Goal: Transaction & Acquisition: Purchase product/service

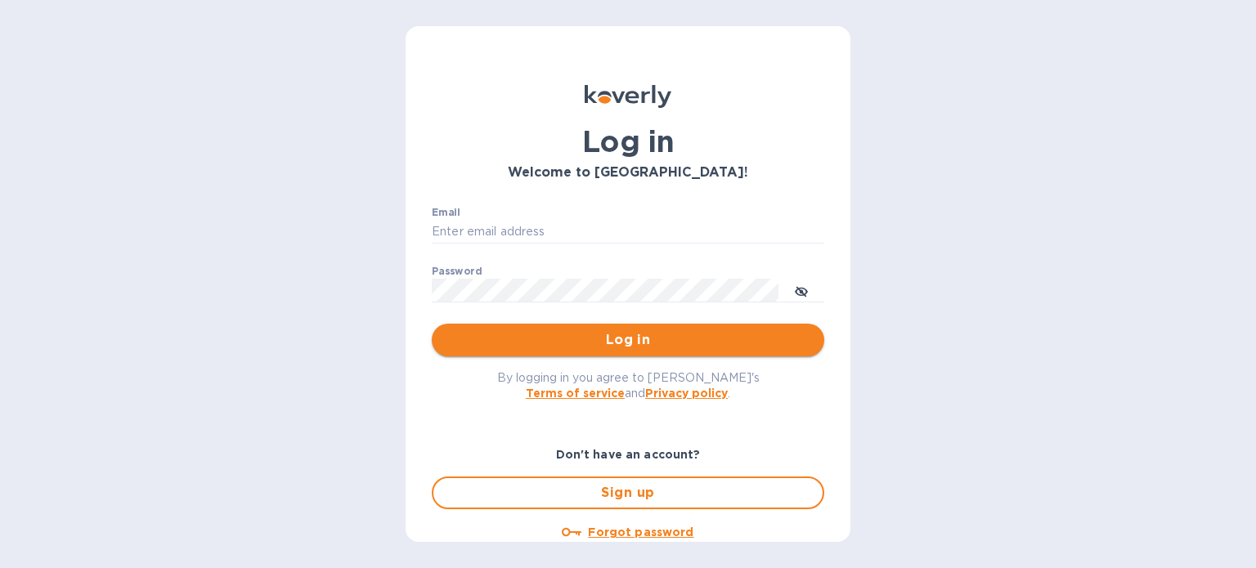
type input "suderson@remmy.in"
click at [683, 338] on span "Log in" at bounding box center [628, 340] width 366 height 20
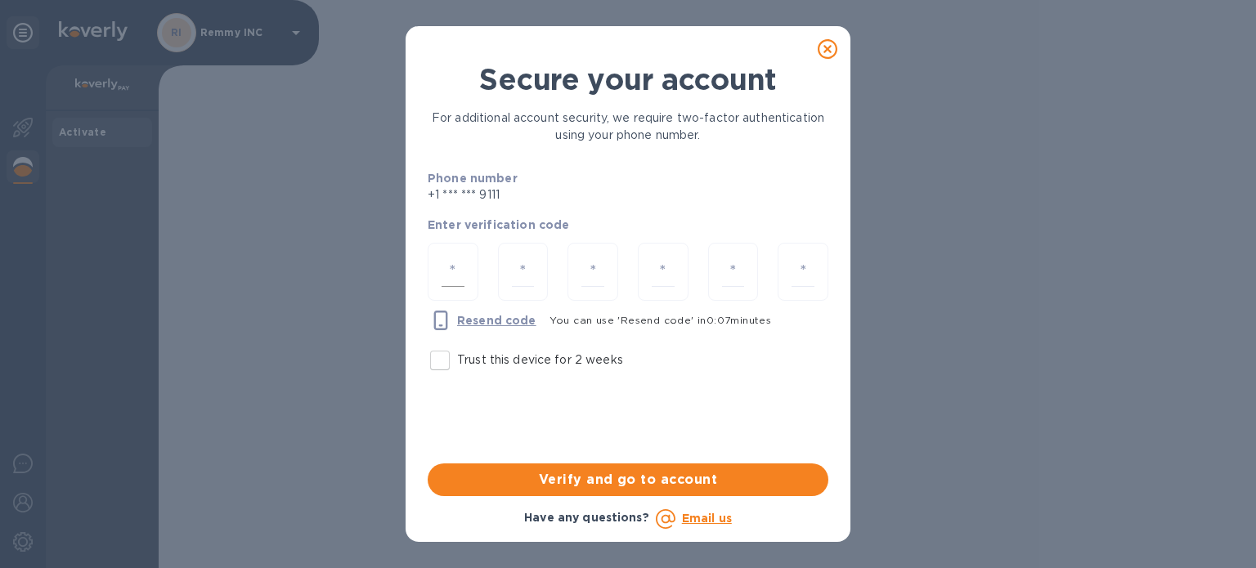
click at [460, 258] on input "number" at bounding box center [452, 272] width 23 height 30
type input "7"
type input "3"
type input "1"
type input "3"
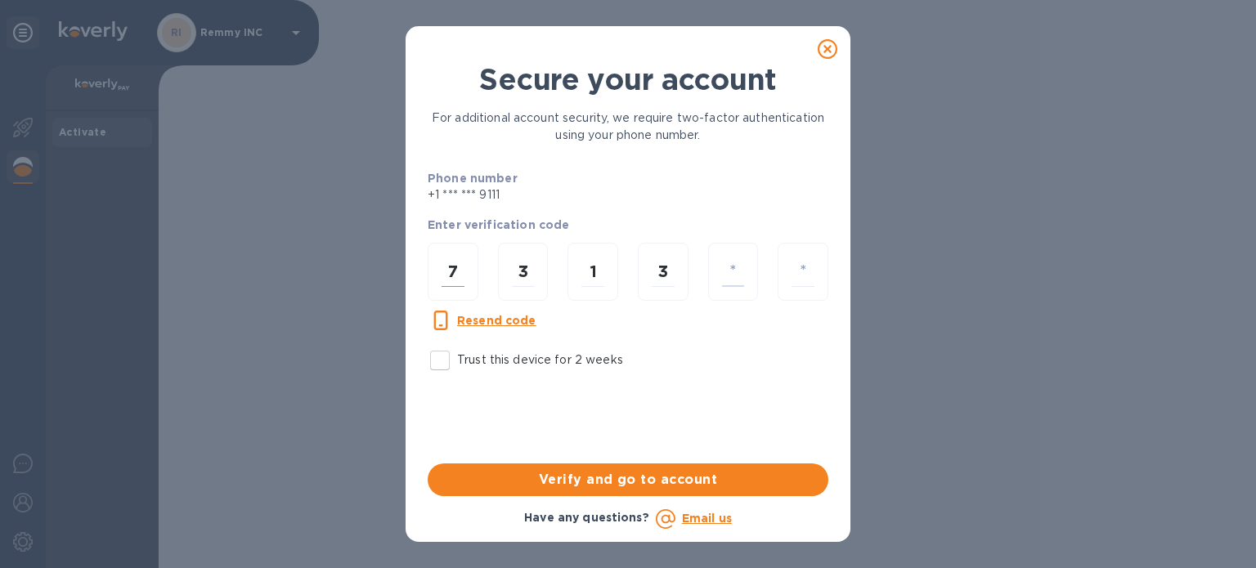
type input "1"
type input "5"
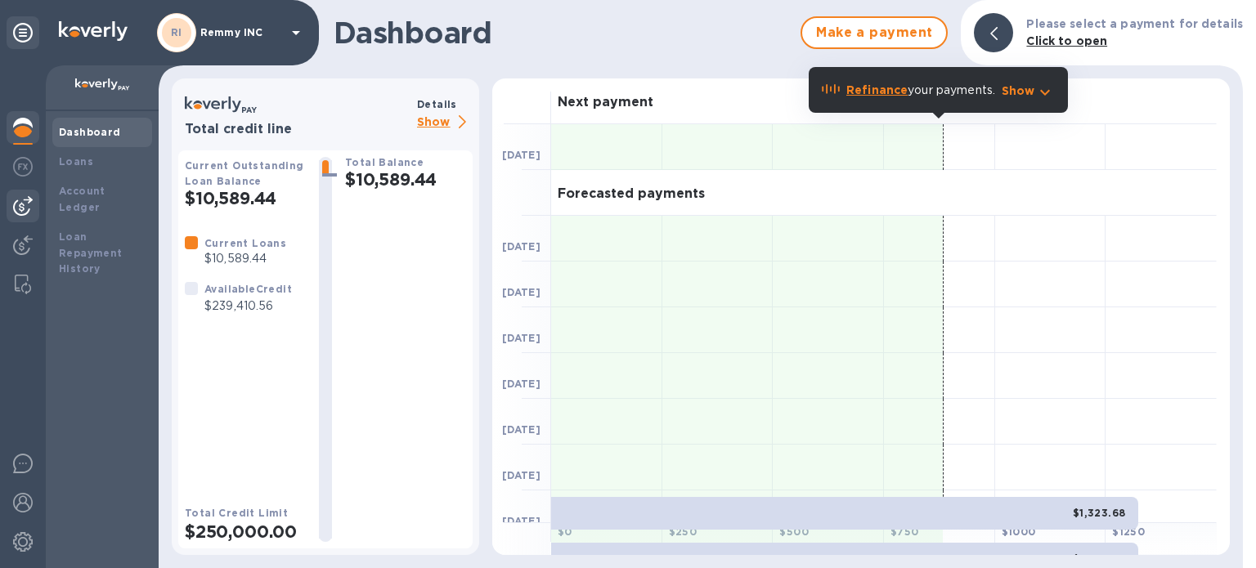
click at [25, 206] on img at bounding box center [23, 206] width 20 height 20
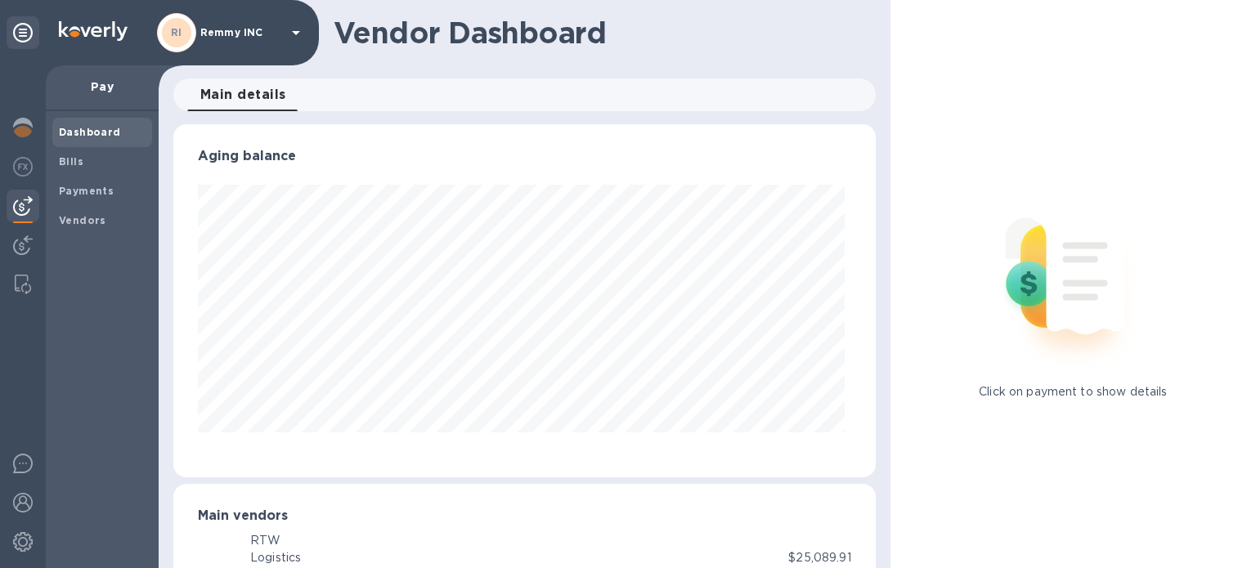
scroll to position [353, 696]
click at [83, 158] on span "Bills" at bounding box center [102, 162] width 87 height 16
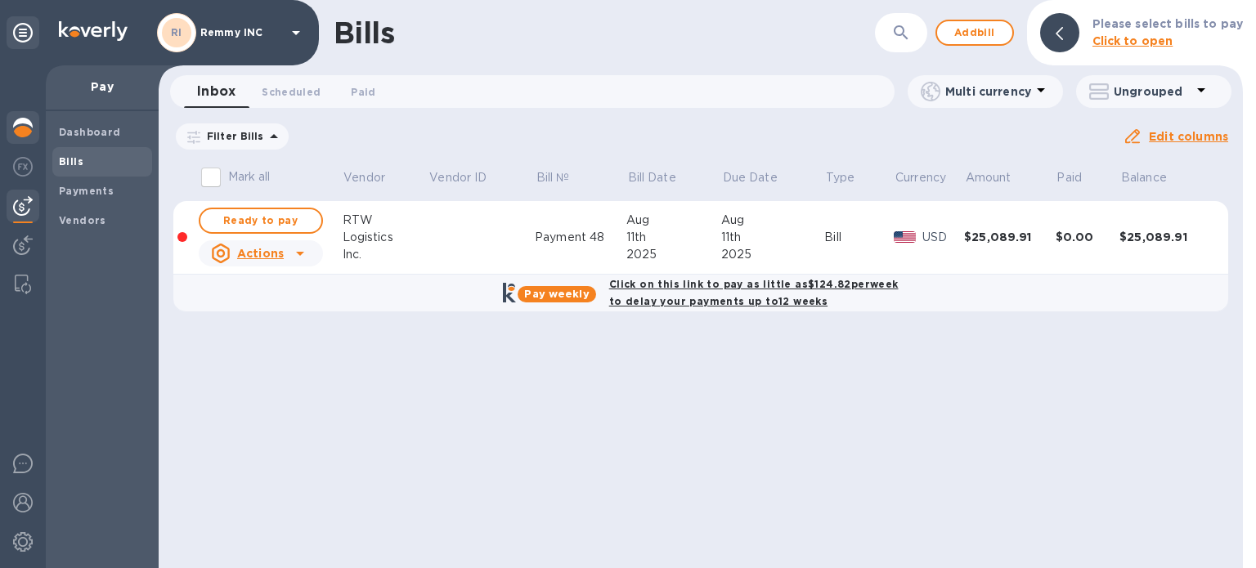
click at [13, 130] on img at bounding box center [23, 128] width 20 height 20
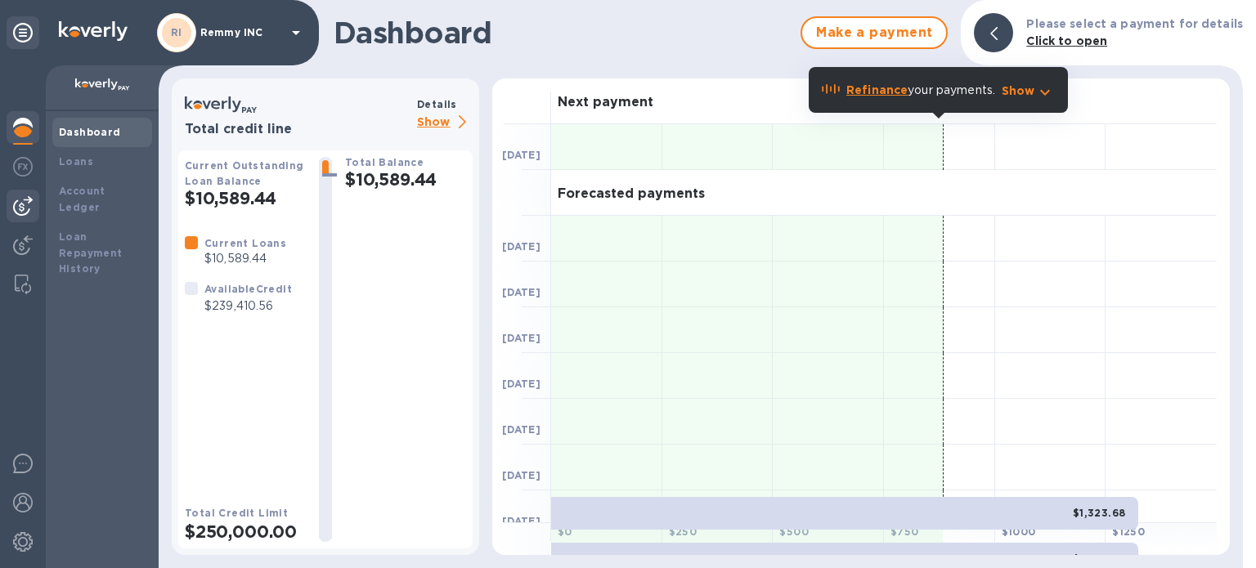
click at [20, 194] on div at bounding box center [23, 206] width 33 height 33
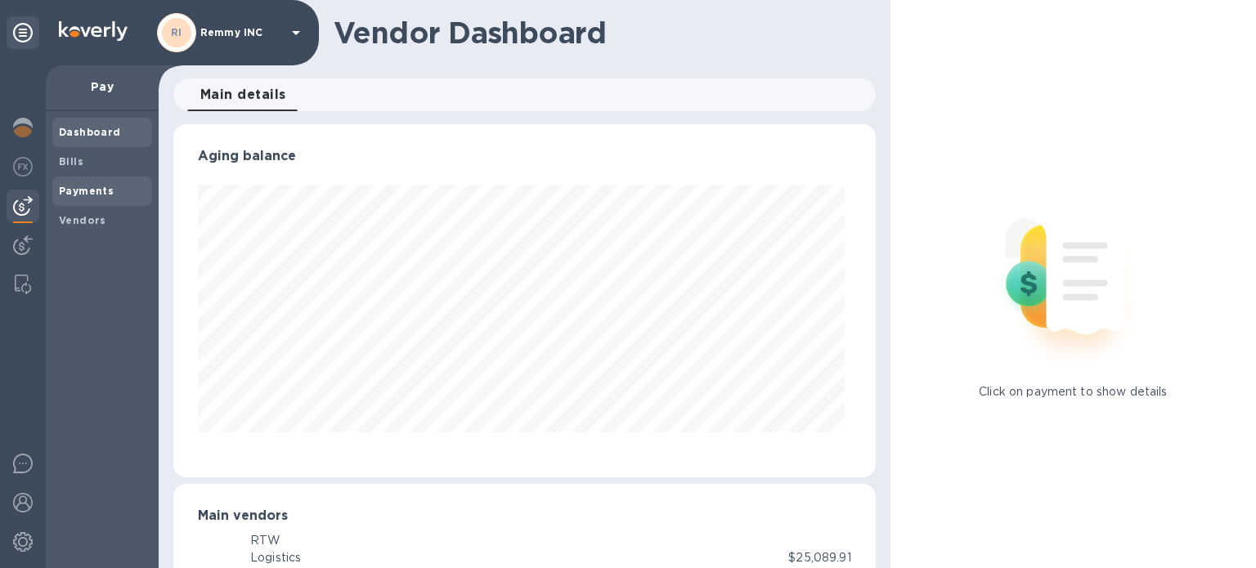
scroll to position [353, 696]
click at [87, 172] on div "Bills" at bounding box center [102, 161] width 100 height 29
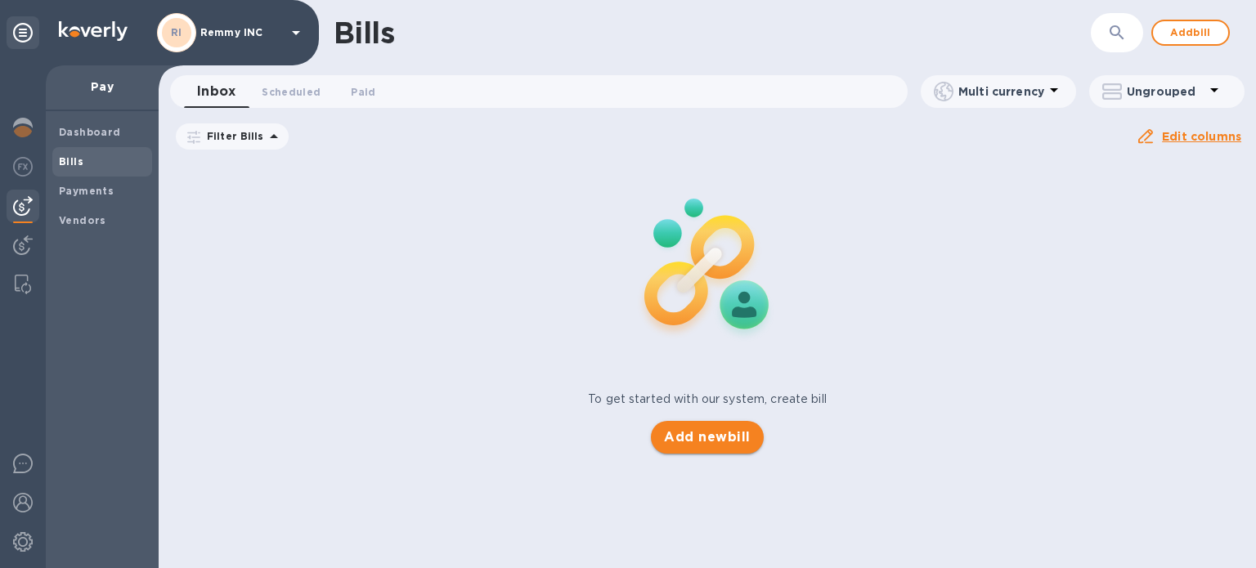
click at [753, 450] on button "Add new bill" at bounding box center [707, 437] width 112 height 33
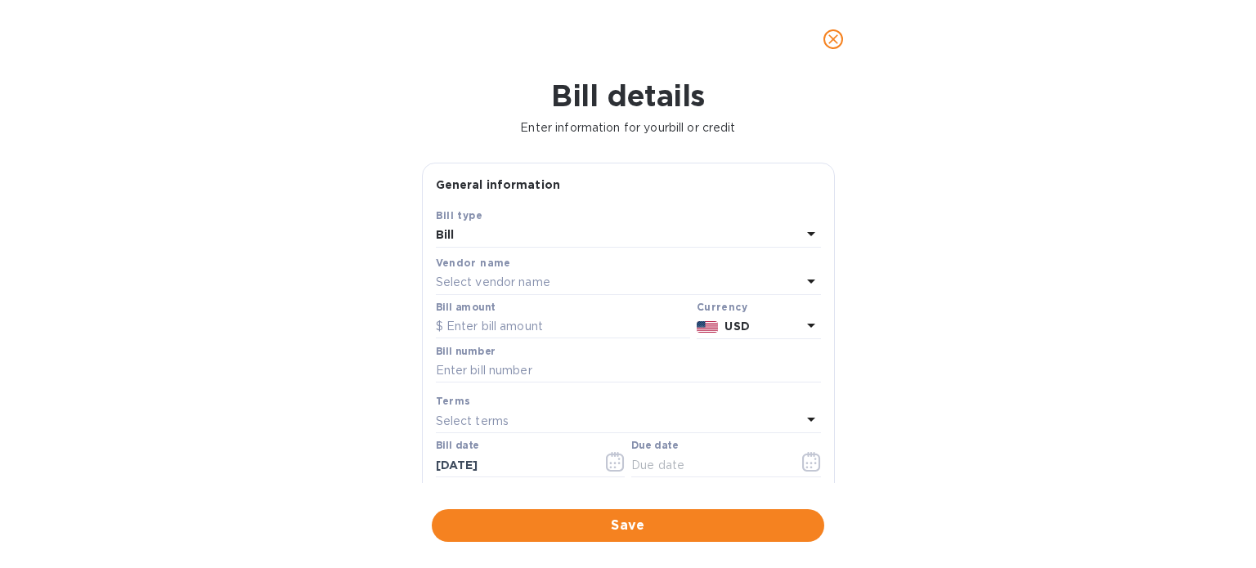
click at [514, 273] on div "Select vendor name" at bounding box center [618, 282] width 365 height 23
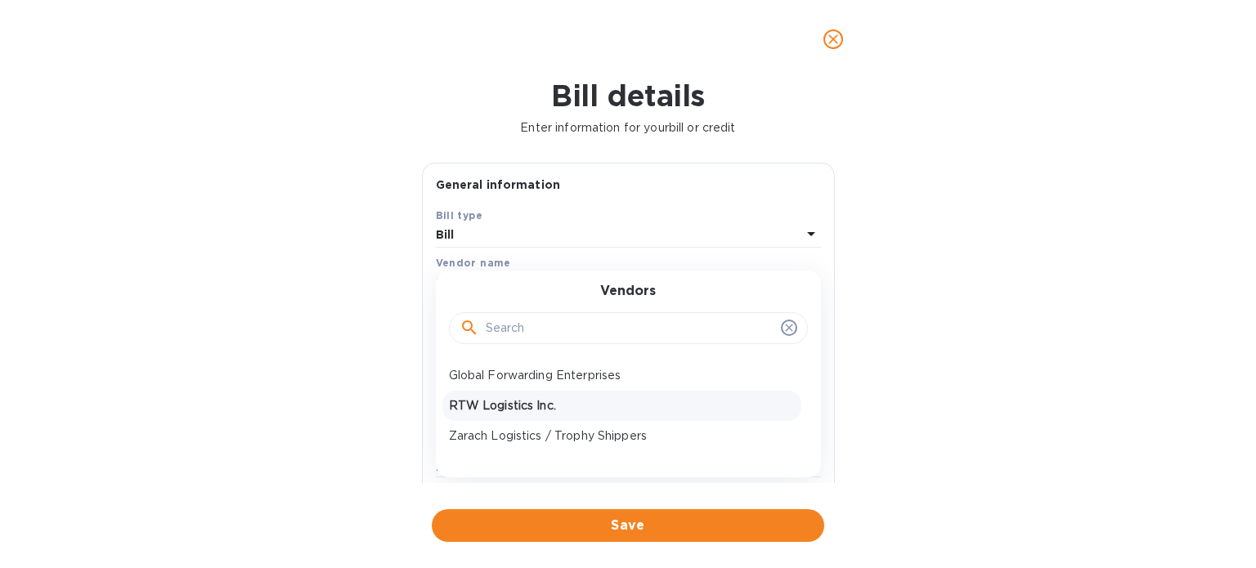
click at [500, 398] on p "RTW Logistics Inc." at bounding box center [622, 405] width 346 height 17
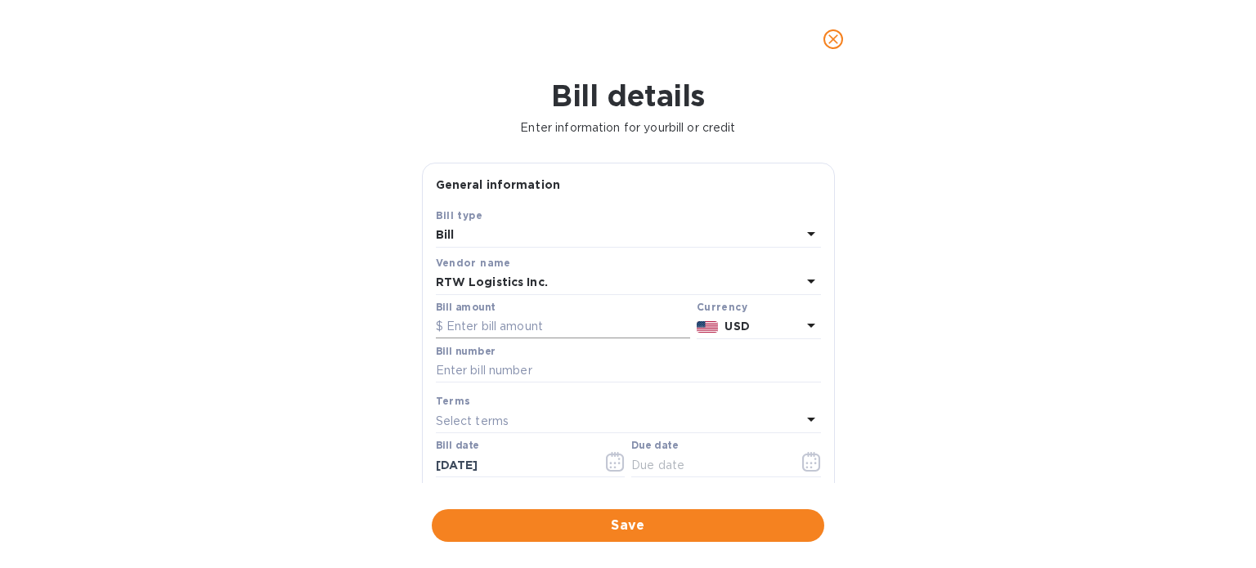
click at [487, 329] on input "text" at bounding box center [563, 327] width 254 height 25
type input "11,475"
click at [616, 369] on input "text" at bounding box center [628, 371] width 385 height 25
type input "RTW Payment 49"
click at [533, 423] on div "Select terms" at bounding box center [618, 421] width 365 height 23
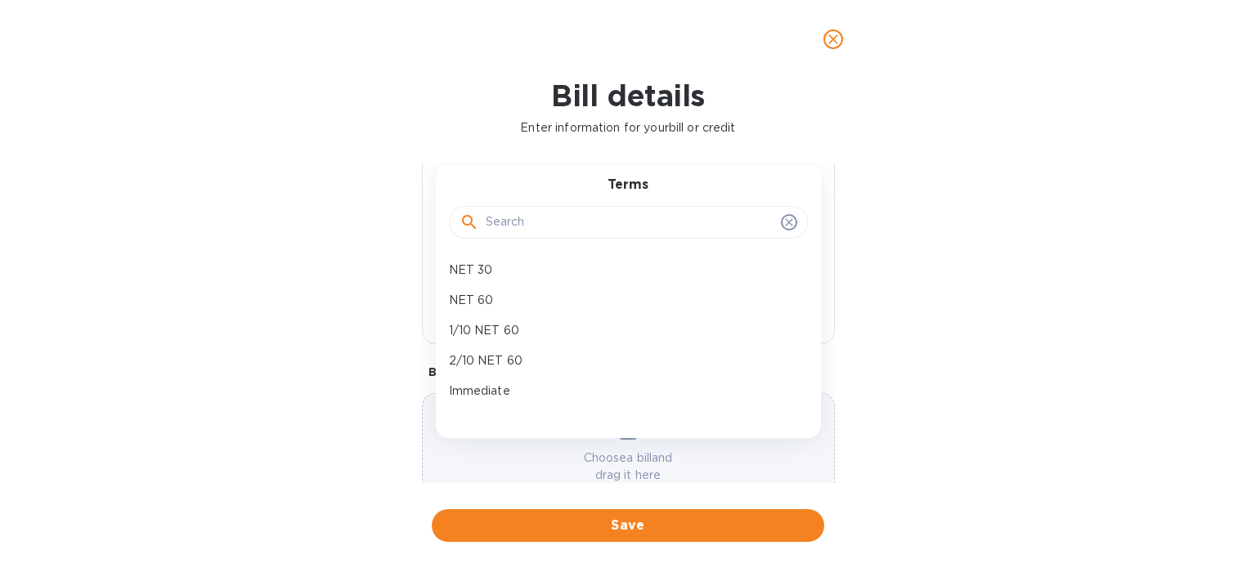
scroll to position [245, 0]
click at [521, 394] on p "Immediate" at bounding box center [622, 390] width 346 height 17
type input "[DATE]"
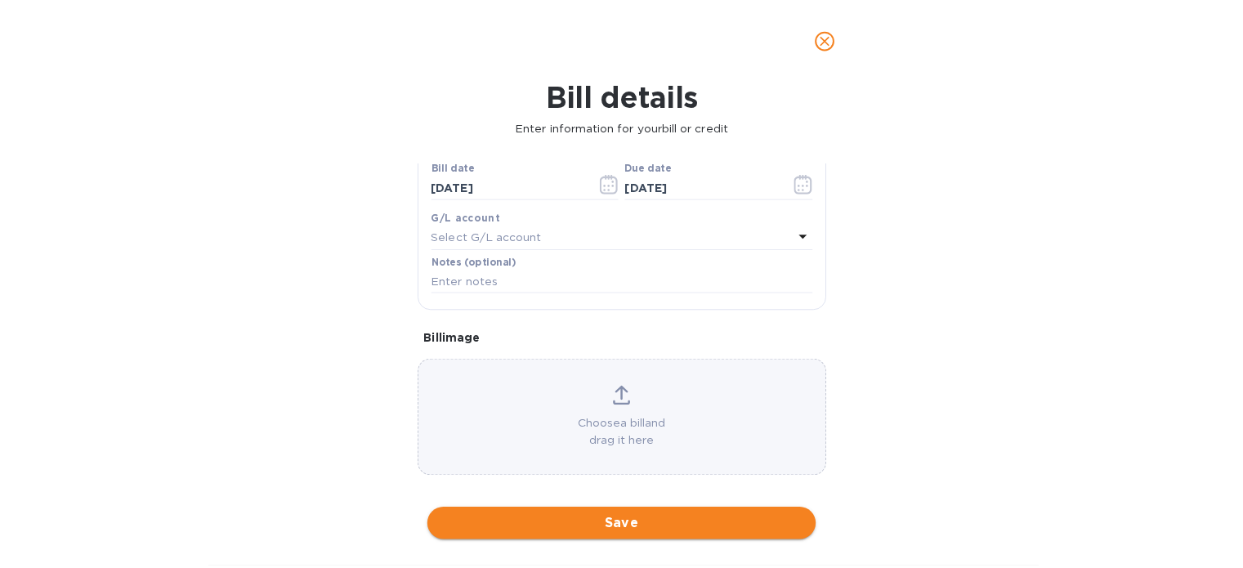
scroll to position [293, 0]
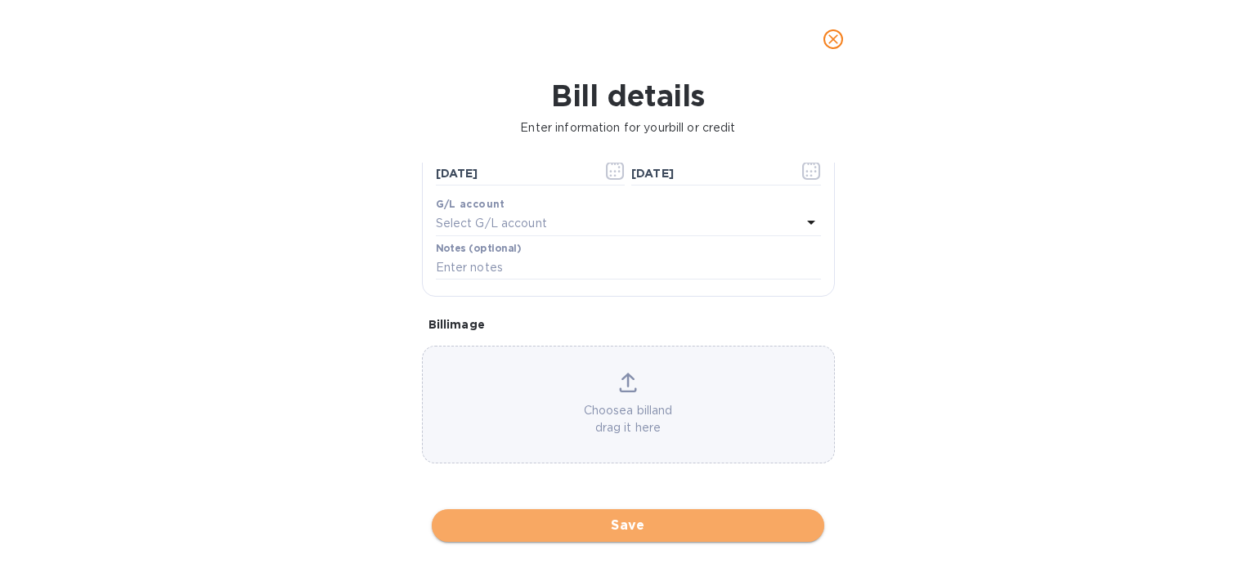
click at [605, 519] on span "Save" at bounding box center [628, 526] width 366 height 20
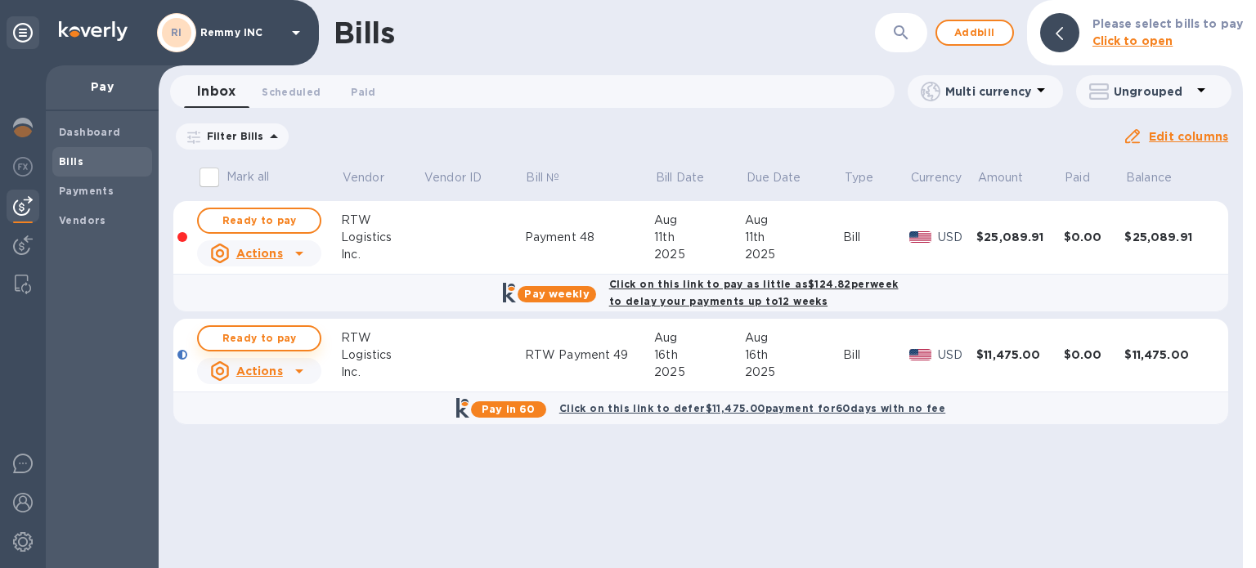
click at [250, 344] on span "Ready to pay" at bounding box center [259, 339] width 95 height 20
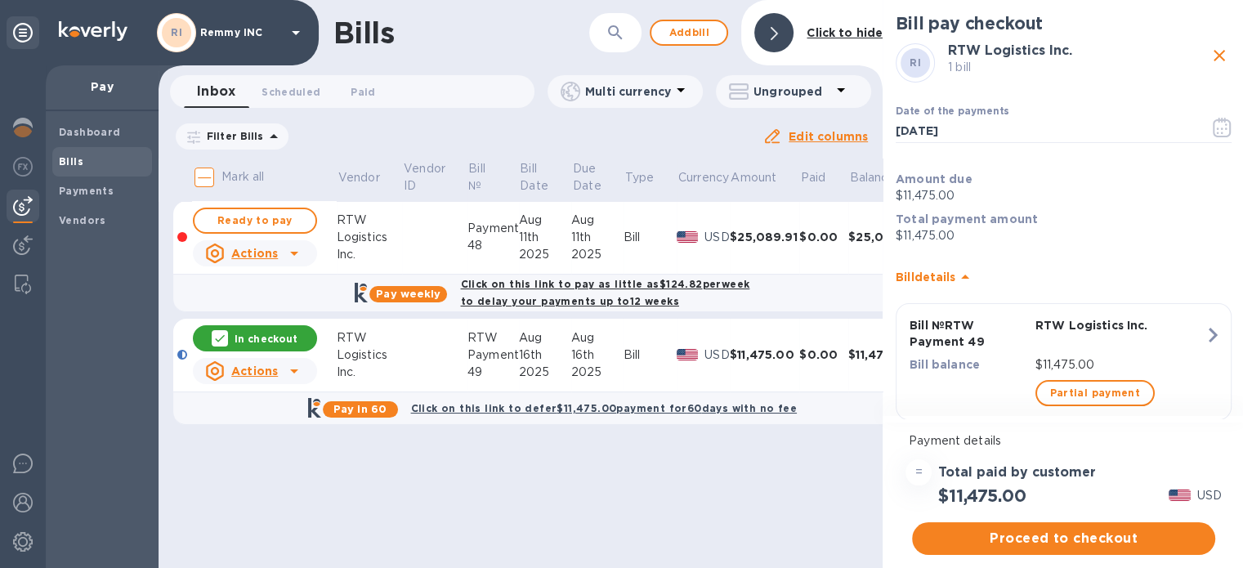
scroll to position [12, 0]
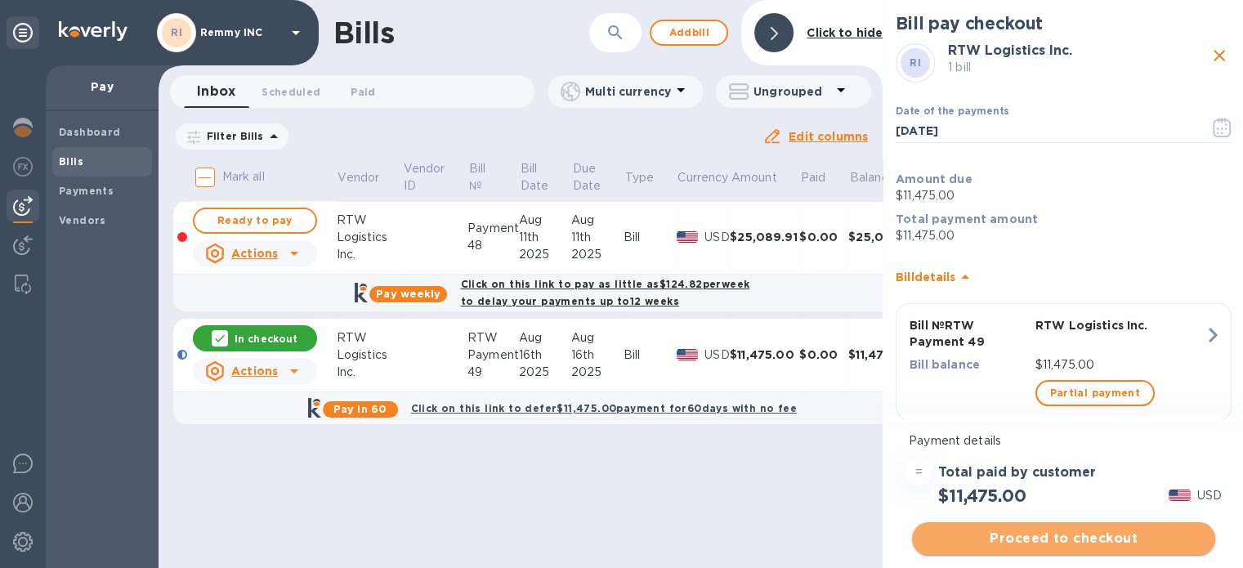
click at [1087, 529] on span "Proceed to checkout" at bounding box center [1063, 539] width 277 height 20
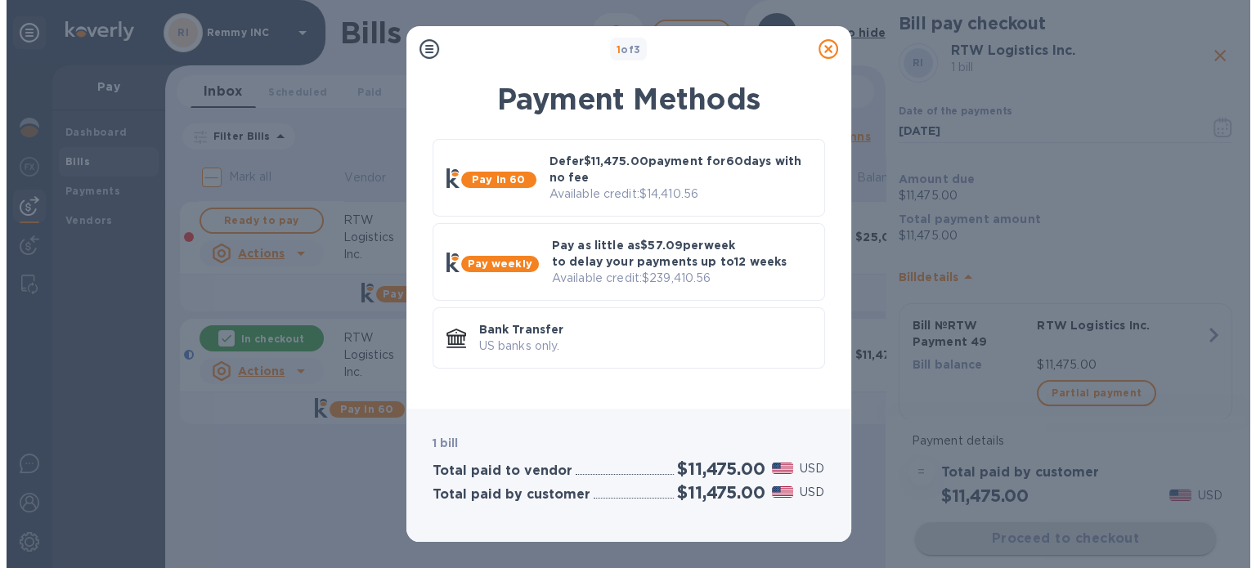
scroll to position [0, 0]
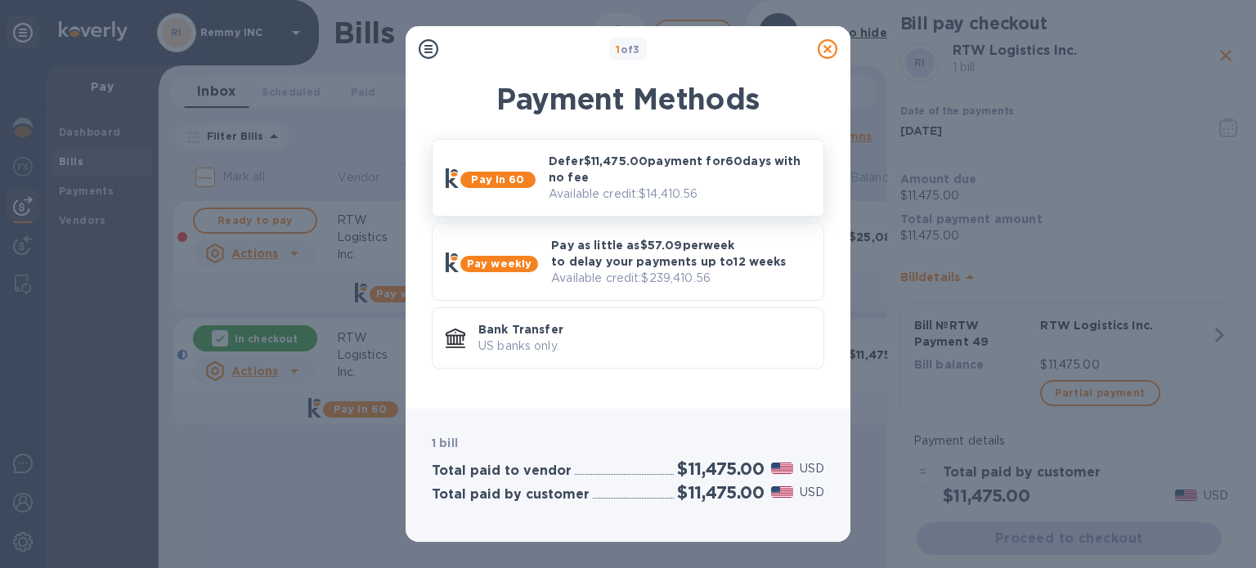
click at [712, 189] on p "Available credit: $14,410.56" at bounding box center [680, 194] width 262 height 17
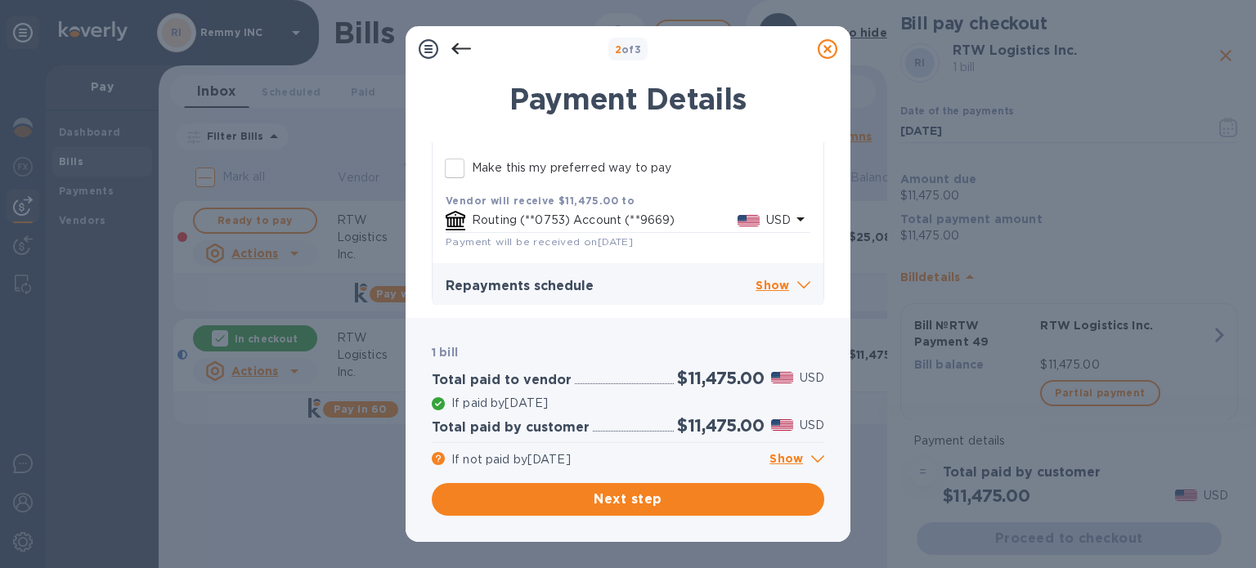
scroll to position [334, 0]
click at [759, 278] on p "Show" at bounding box center [782, 281] width 55 height 20
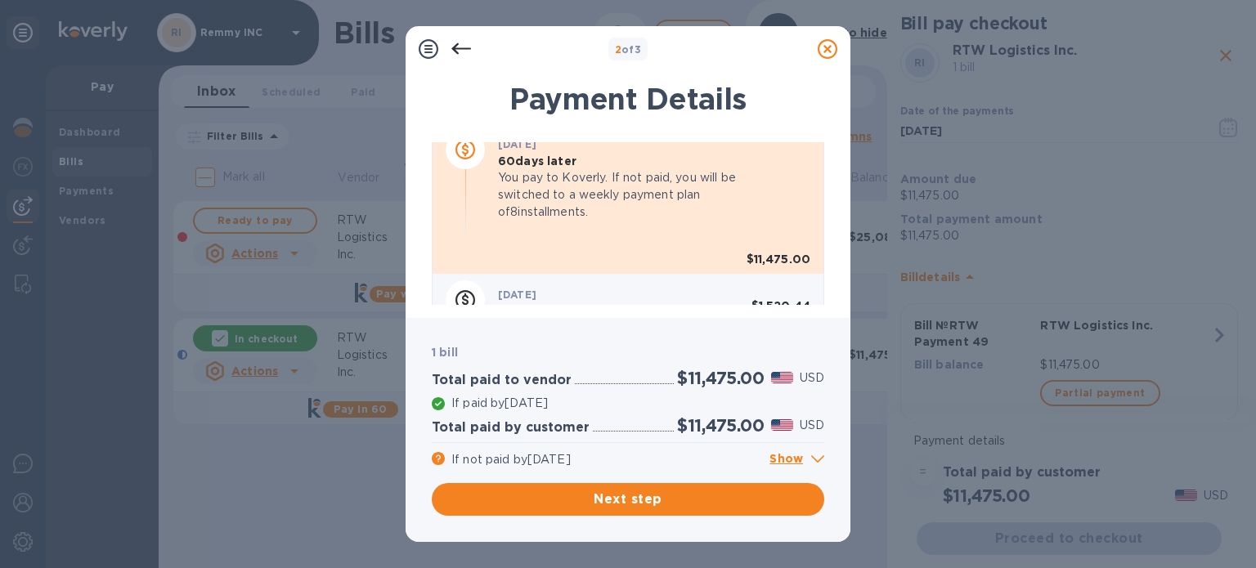
scroll to position [778, 0]
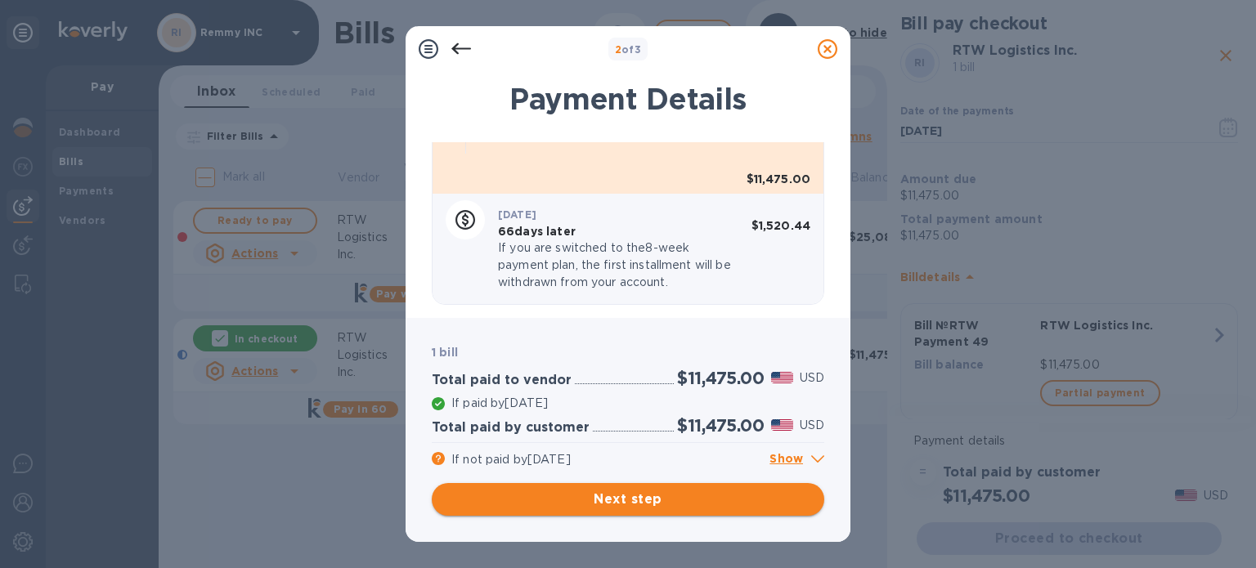
click at [628, 495] on span "Next step" at bounding box center [628, 500] width 366 height 20
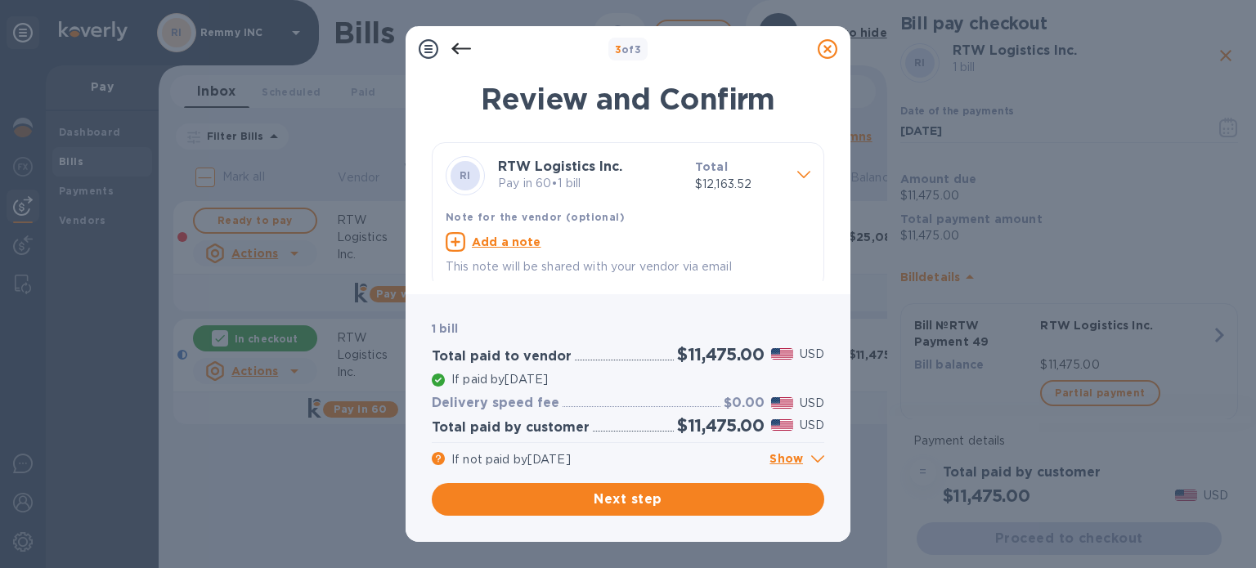
click at [785, 460] on p "Show" at bounding box center [796, 460] width 55 height 20
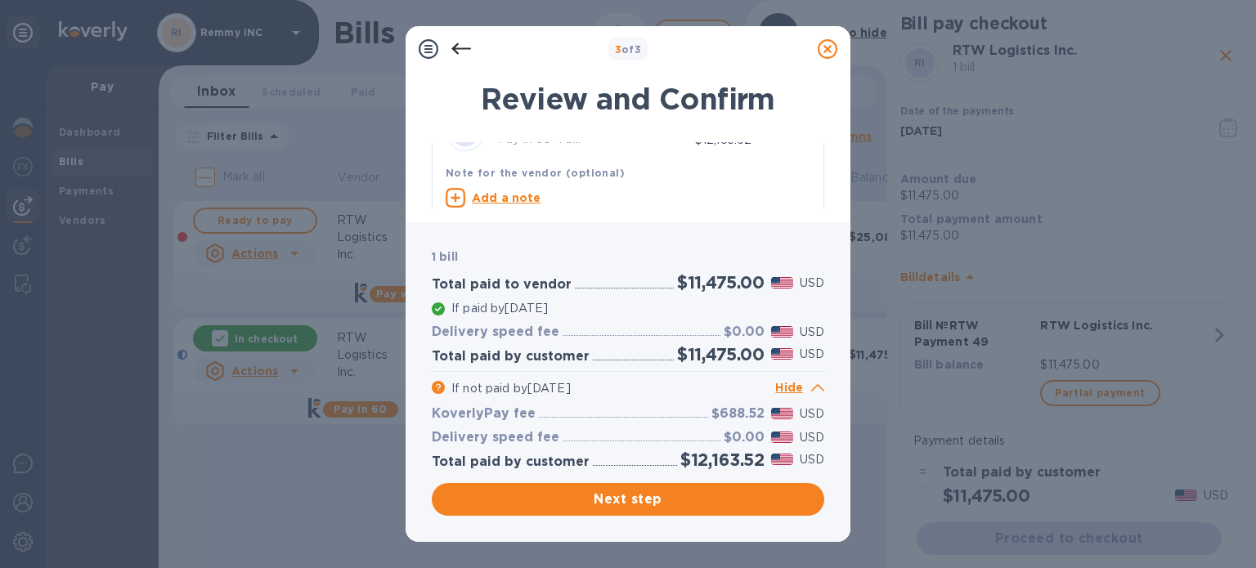
scroll to position [79, 0]
click at [630, 500] on span "Next step" at bounding box center [628, 500] width 366 height 20
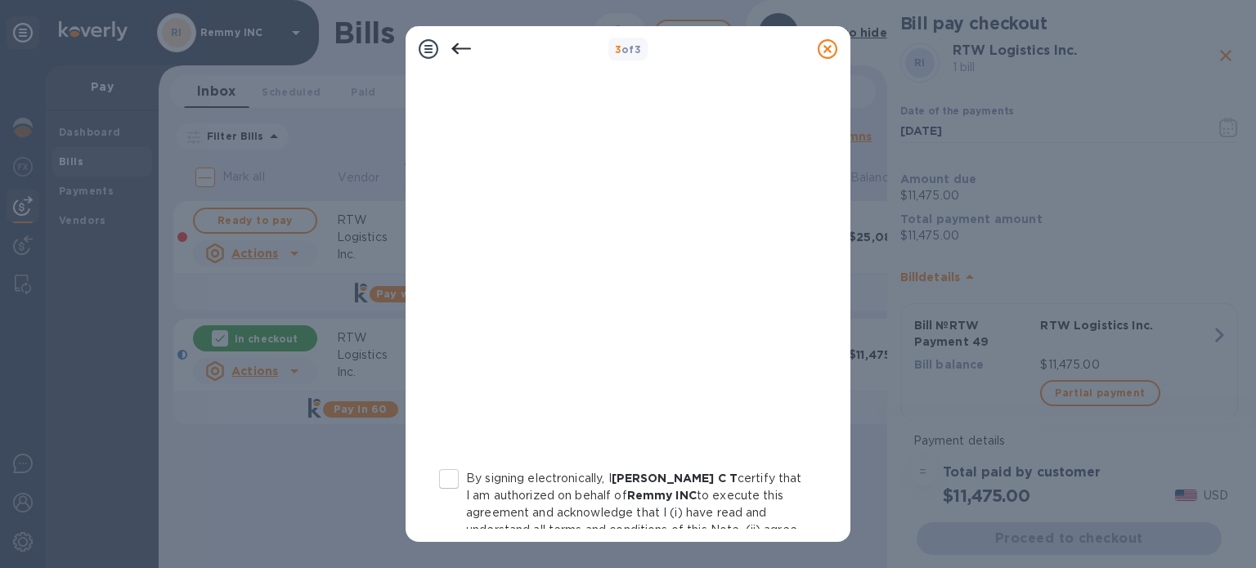
scroll to position [345, 0]
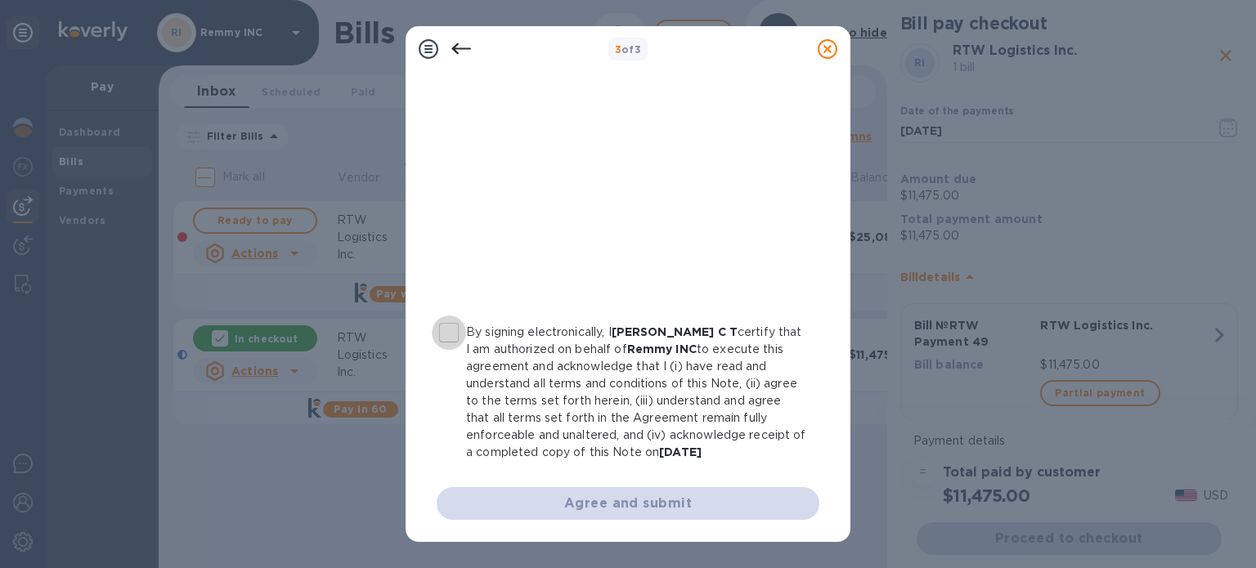
click at [450, 327] on input "By signing electronically, I [PERSON_NAME] certify that I am authorized on beha…" at bounding box center [449, 333] width 34 height 34
checkbox input "true"
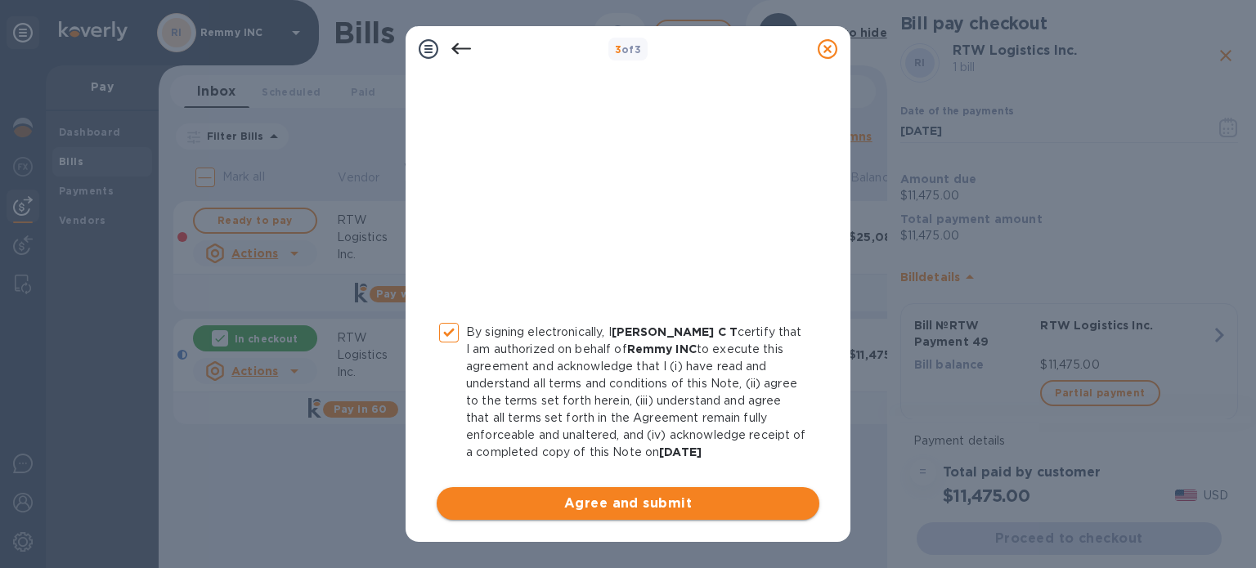
click at [632, 503] on span "Agree and submit" at bounding box center [628, 504] width 356 height 20
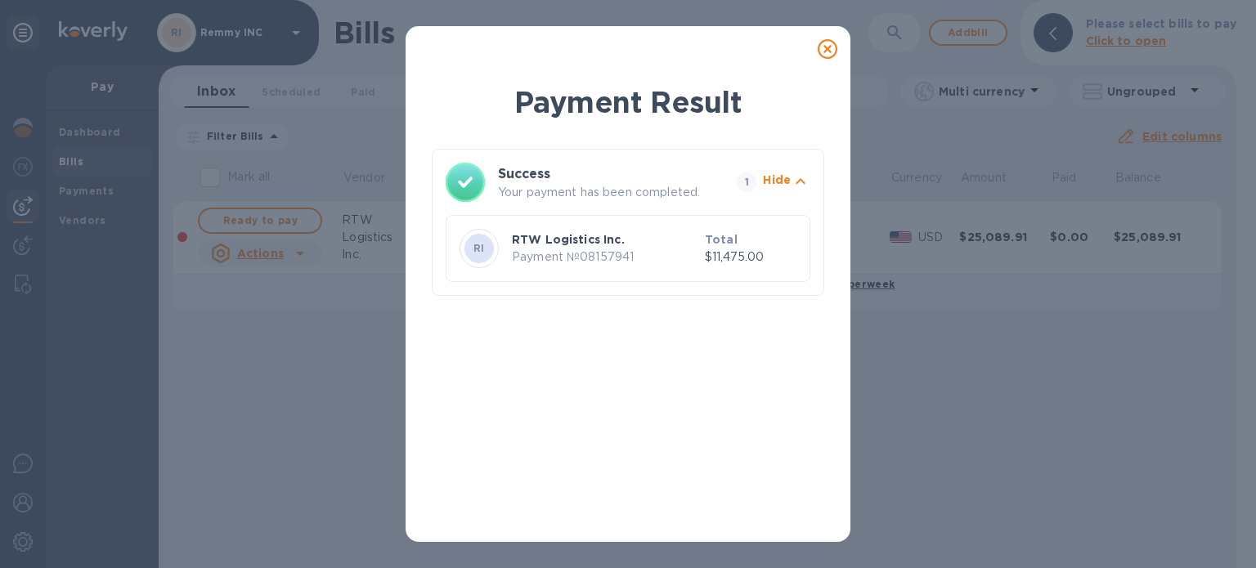
click at [826, 47] on icon at bounding box center [828, 49] width 20 height 20
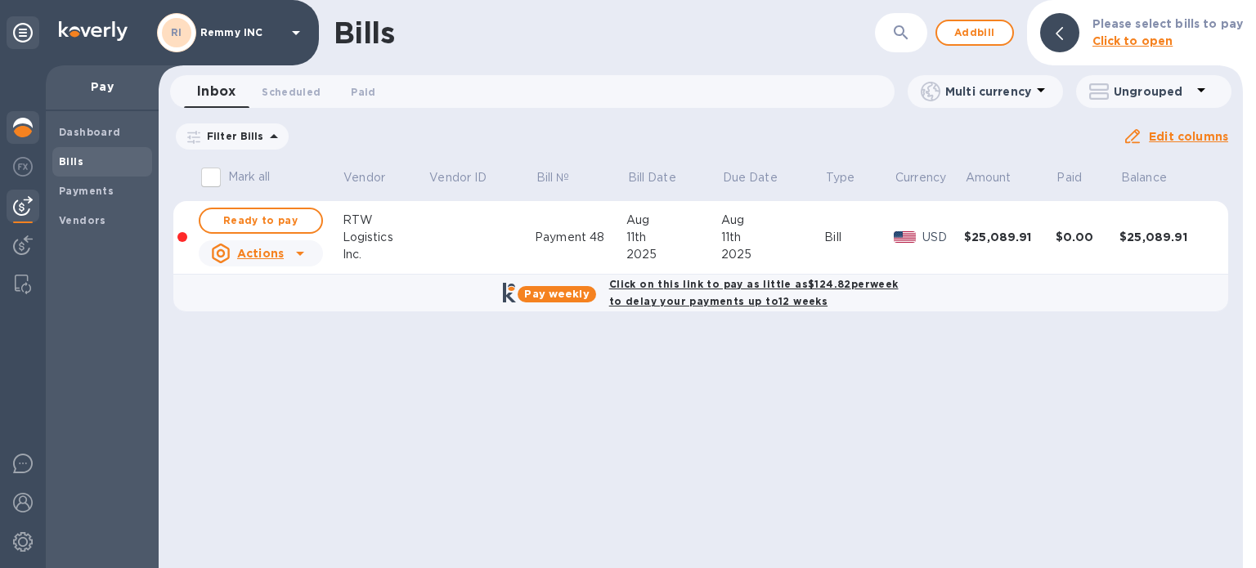
click at [29, 139] on div at bounding box center [23, 129] width 33 height 36
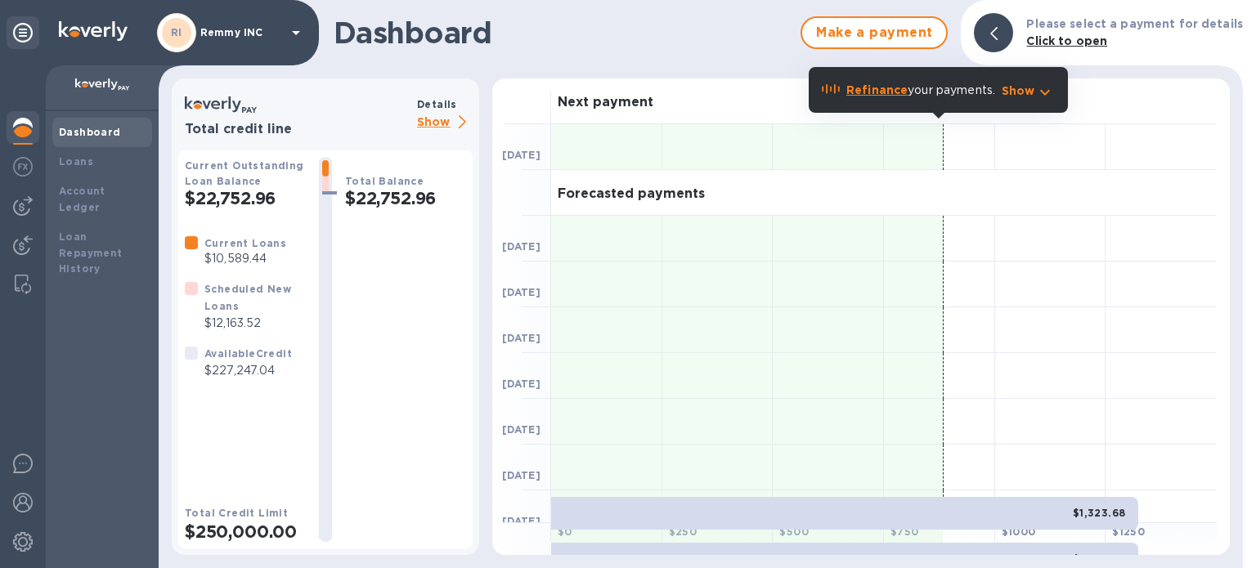
click at [450, 128] on p "Show" at bounding box center [445, 123] width 56 height 20
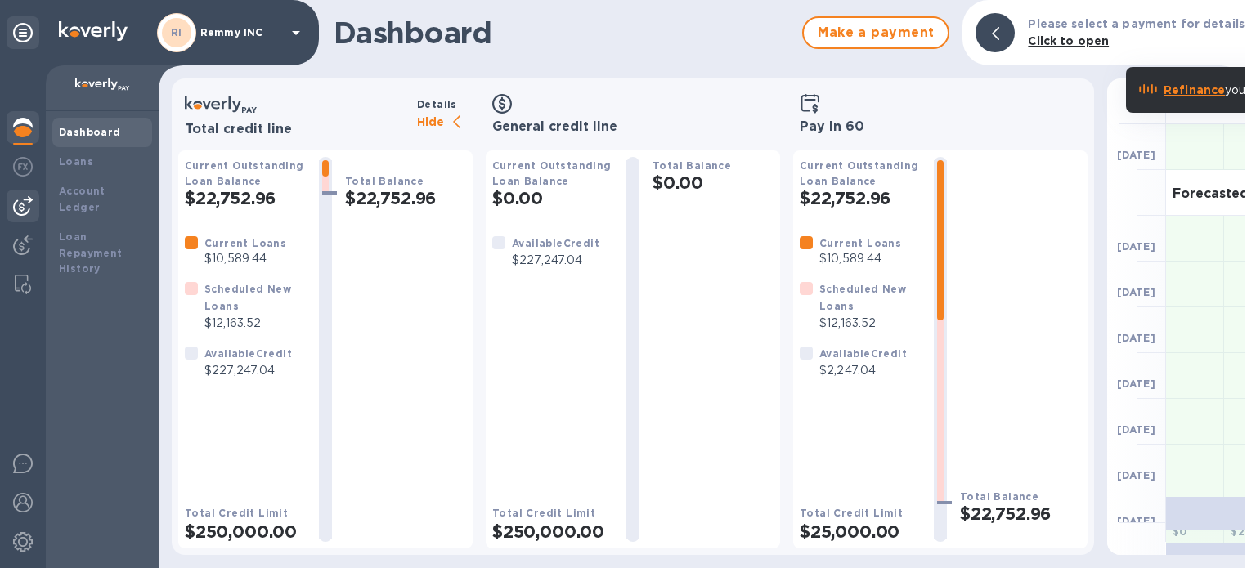
click at [32, 212] on img at bounding box center [23, 206] width 20 height 20
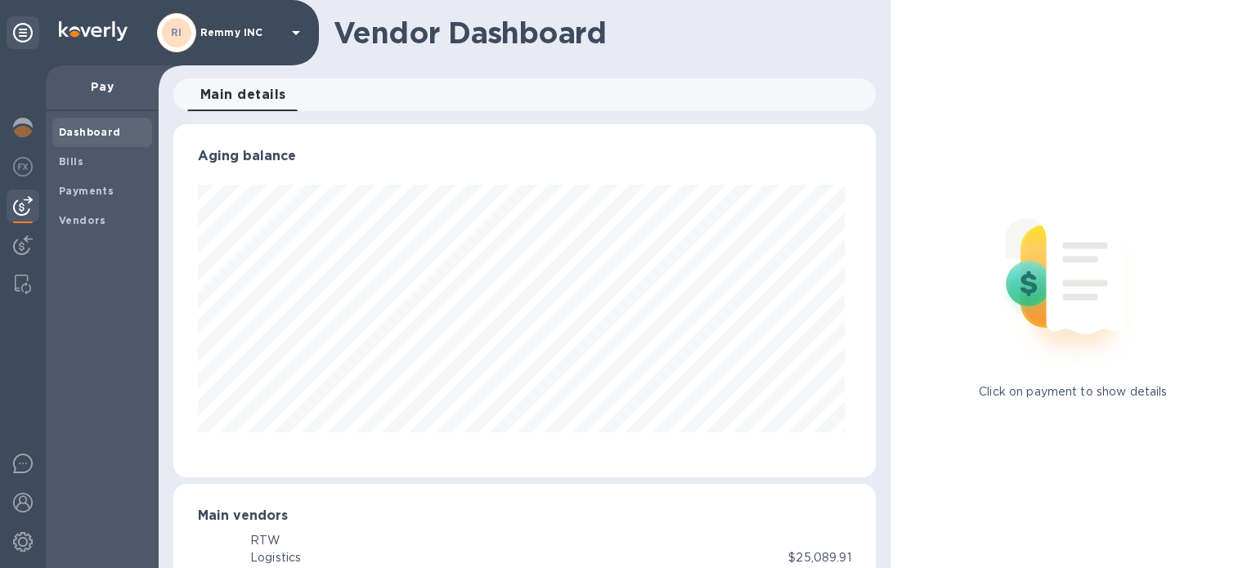
scroll to position [353, 696]
click at [110, 185] on span "Payments" at bounding box center [102, 191] width 87 height 16
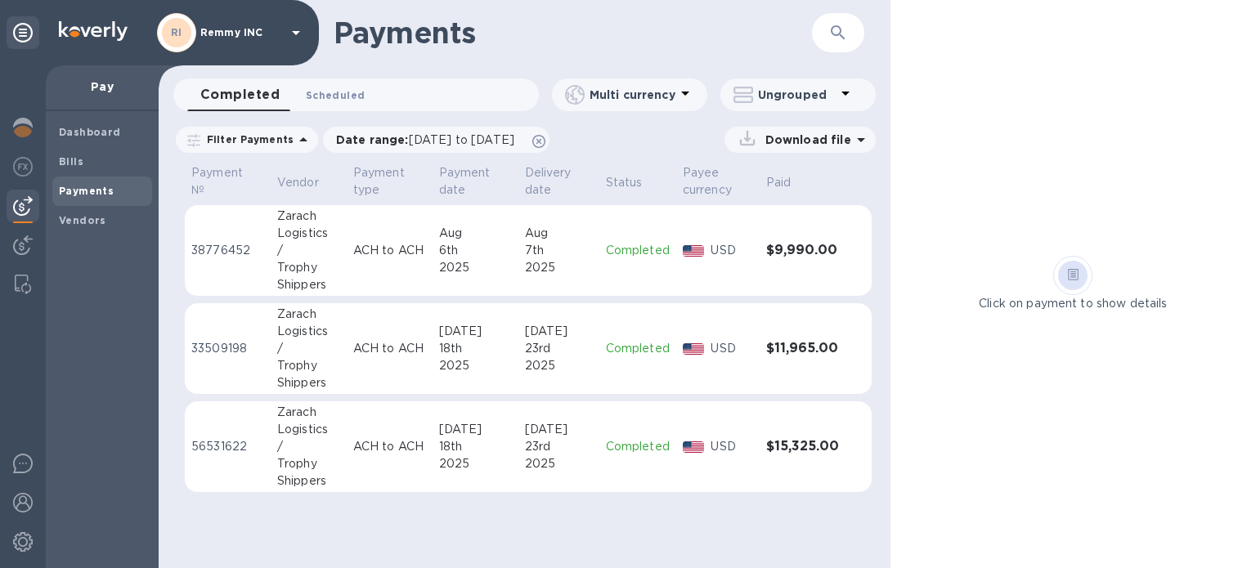
click at [353, 91] on span "Scheduled 0" at bounding box center [335, 95] width 59 height 17
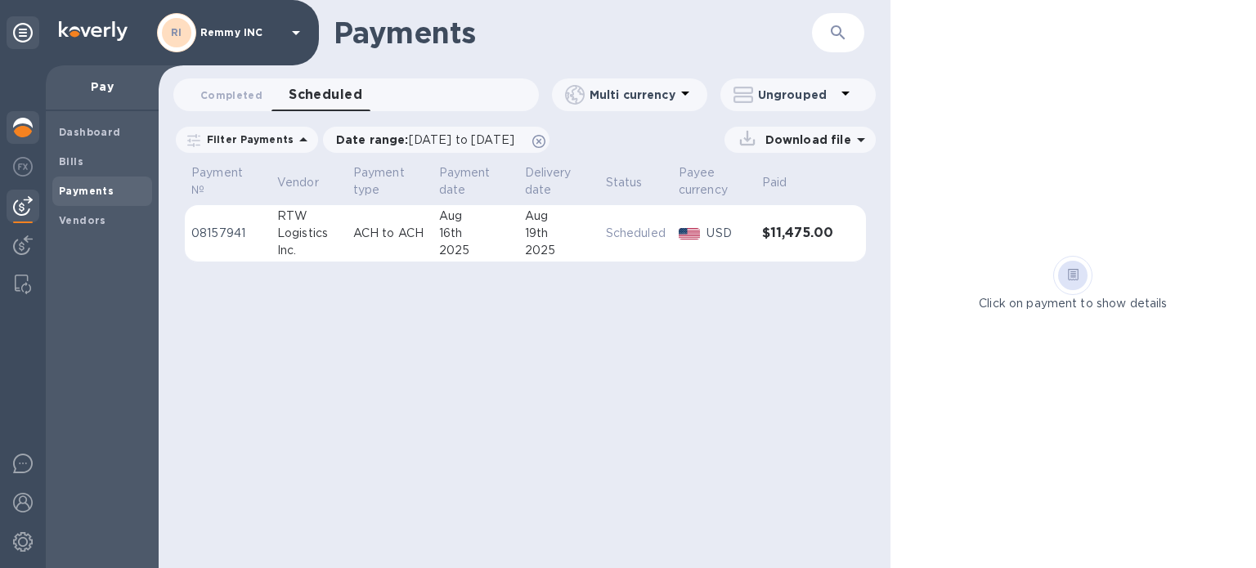
click at [26, 132] on img at bounding box center [23, 128] width 20 height 20
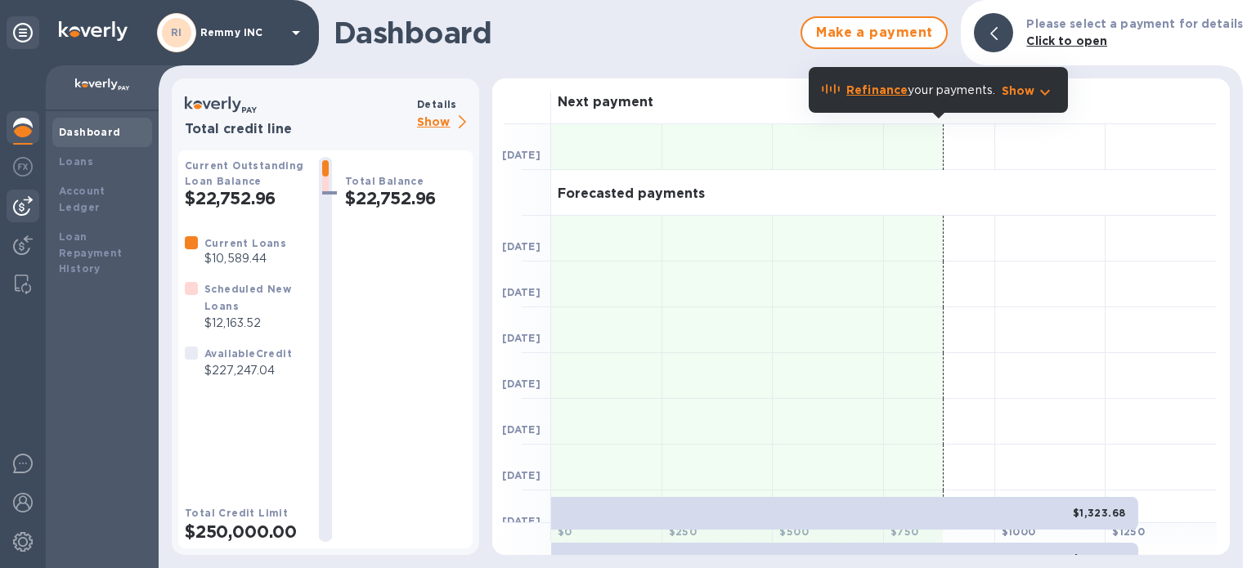
click at [29, 200] on img at bounding box center [23, 206] width 20 height 20
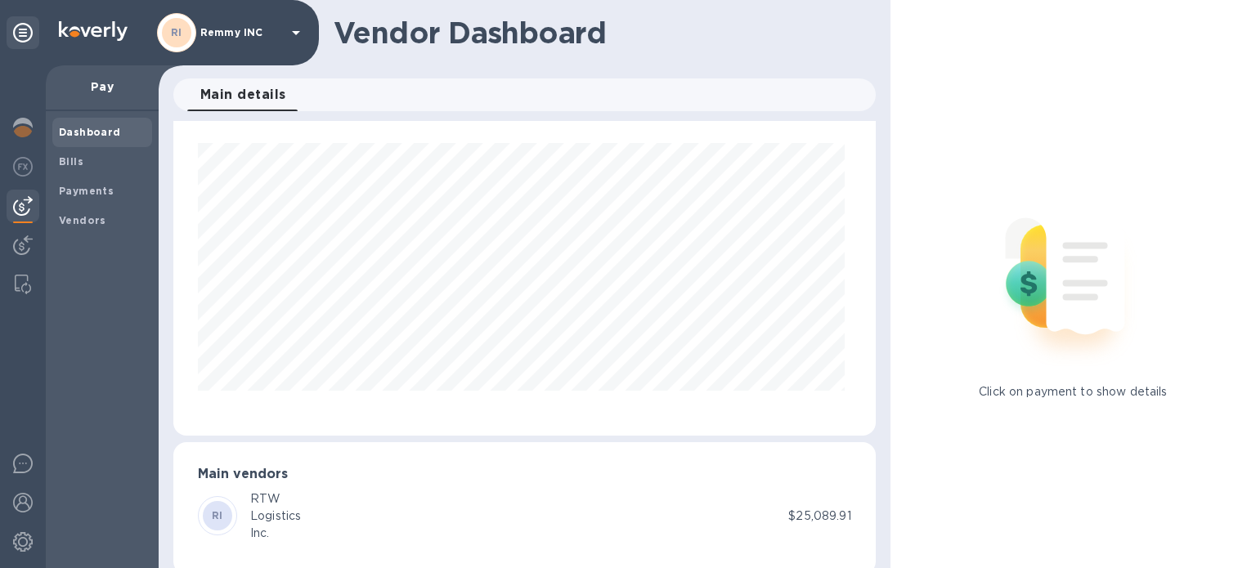
scroll to position [64, 0]
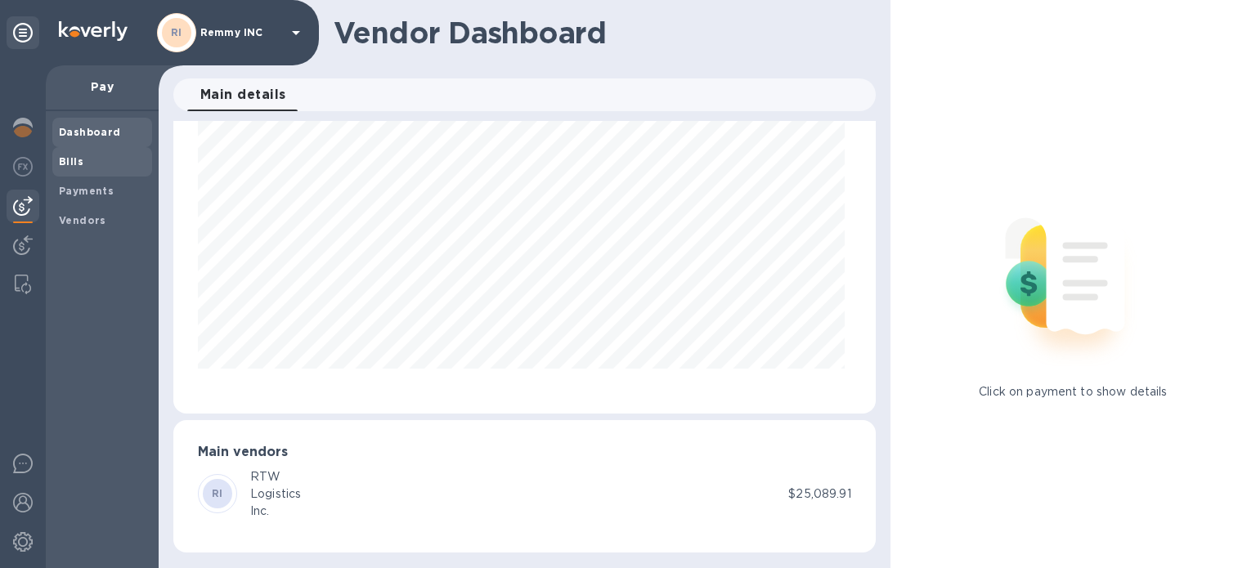
click at [74, 154] on span "Bills" at bounding box center [71, 162] width 25 height 16
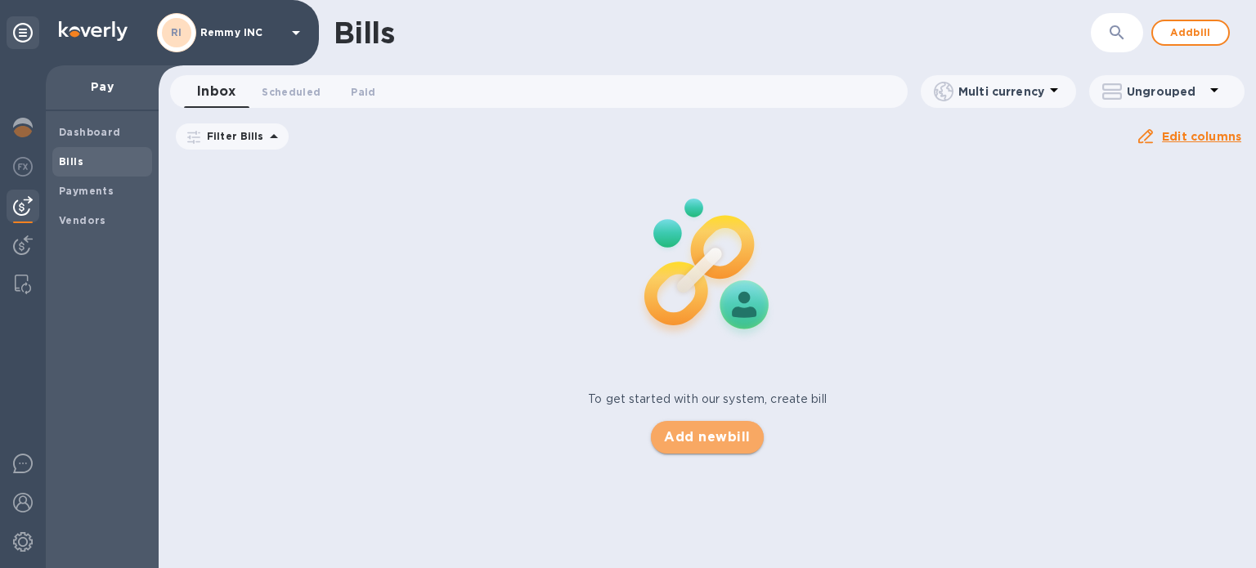
click at [692, 440] on span "Add new bill" at bounding box center [707, 438] width 86 height 20
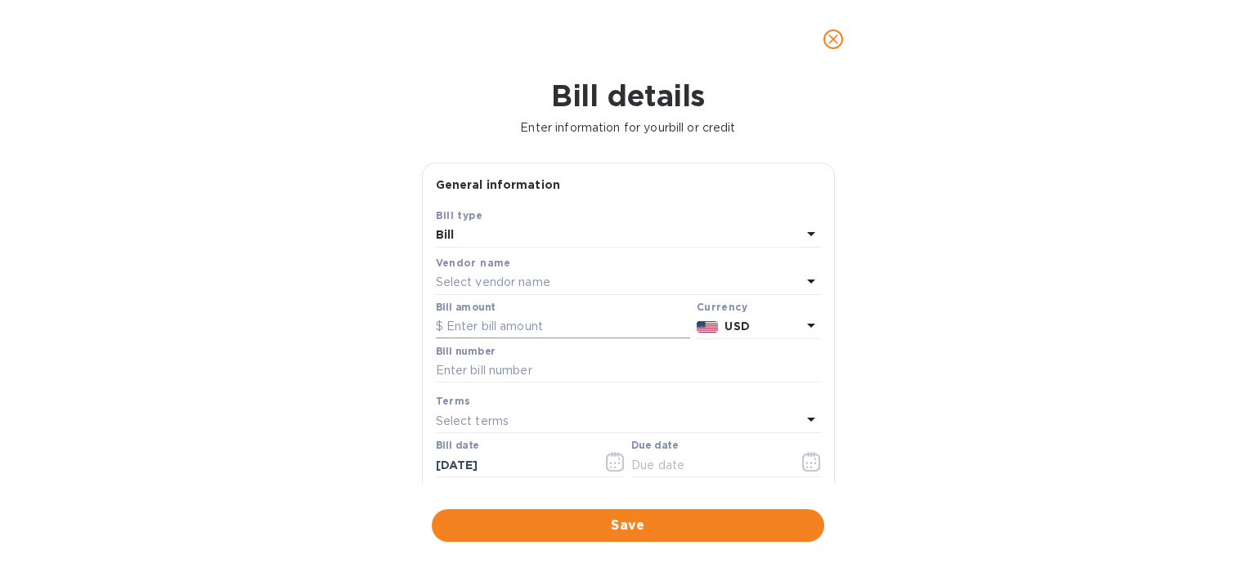
click at [485, 329] on input "text" at bounding box center [563, 327] width 254 height 25
paste input "17,155.00"
type input "17,155.00"
click at [484, 275] on p "Select vendor name" at bounding box center [493, 282] width 114 height 17
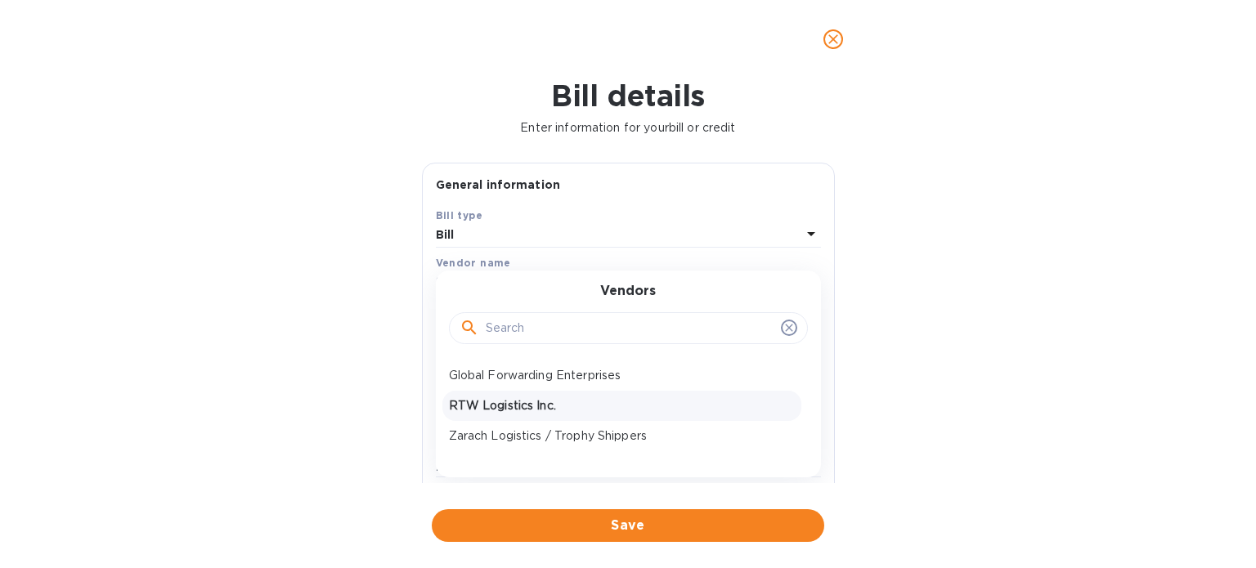
click at [508, 401] on p "RTW Logistics Inc." at bounding box center [622, 405] width 346 height 17
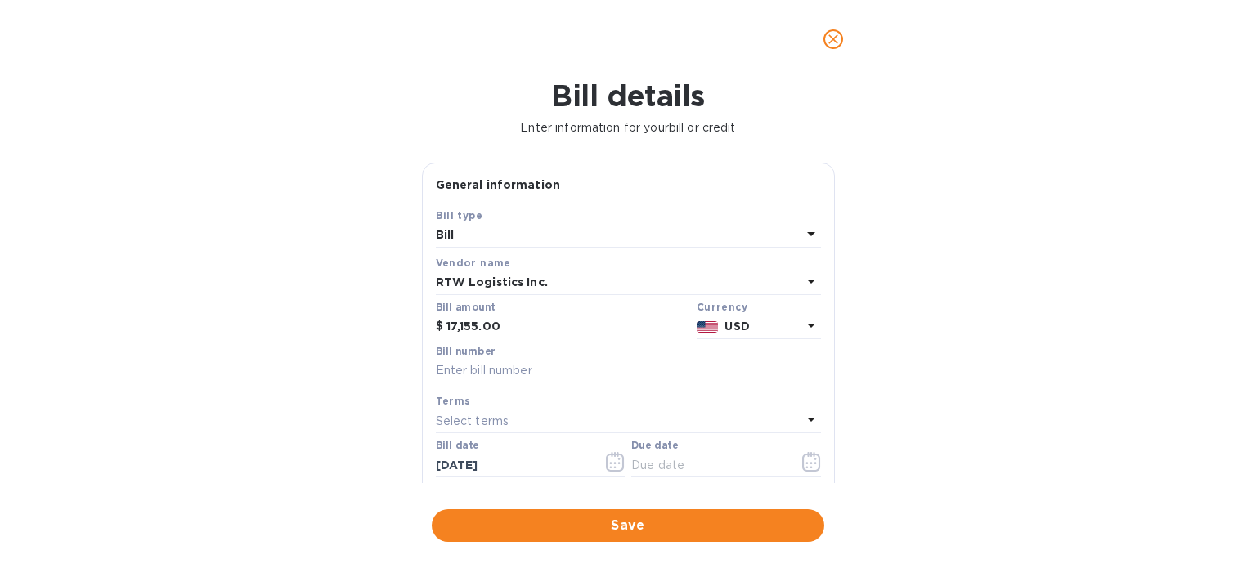
click at [510, 375] on input "text" at bounding box center [628, 371] width 385 height 25
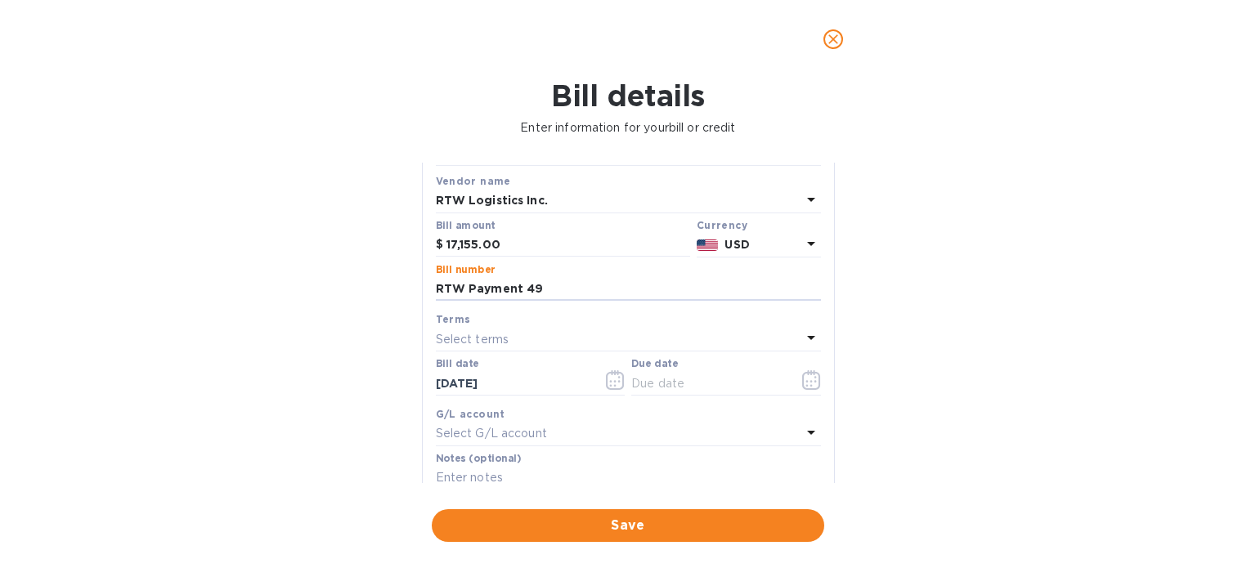
click at [505, 339] on p "Select terms" at bounding box center [473, 339] width 74 height 17
click at [546, 287] on input "RTW Payment 49" at bounding box center [628, 289] width 385 height 25
type input "RTW Payment 50"
click at [513, 347] on div "Select terms" at bounding box center [618, 339] width 365 height 23
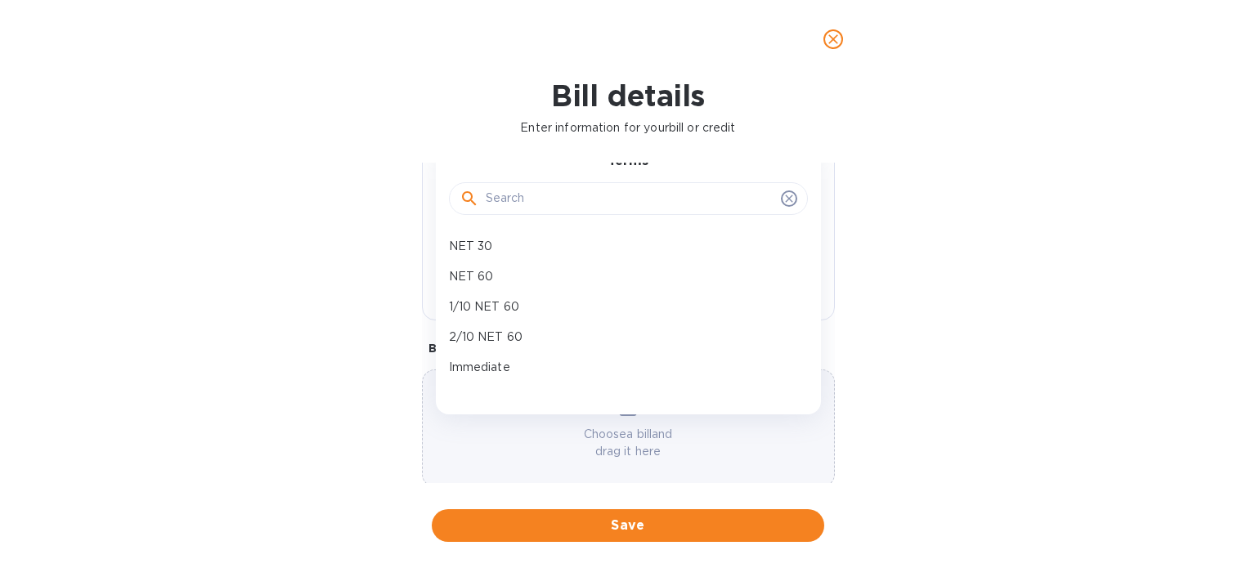
scroll to position [293, 0]
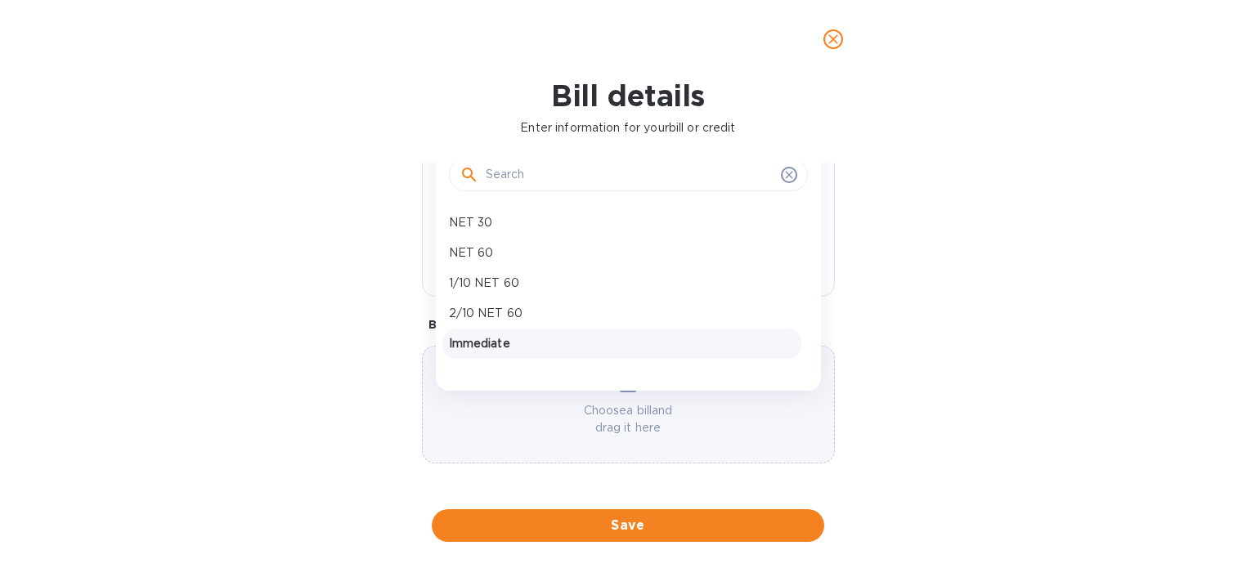
click at [500, 335] on p "Immediate" at bounding box center [622, 343] width 346 height 17
type input "[DATE]"
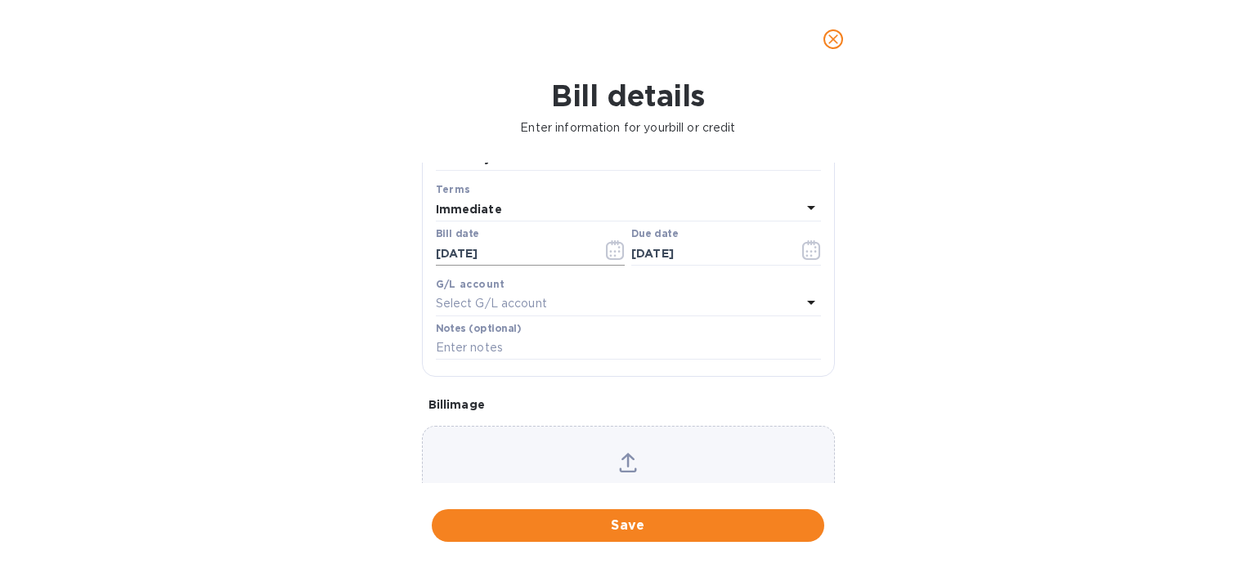
scroll to position [48, 0]
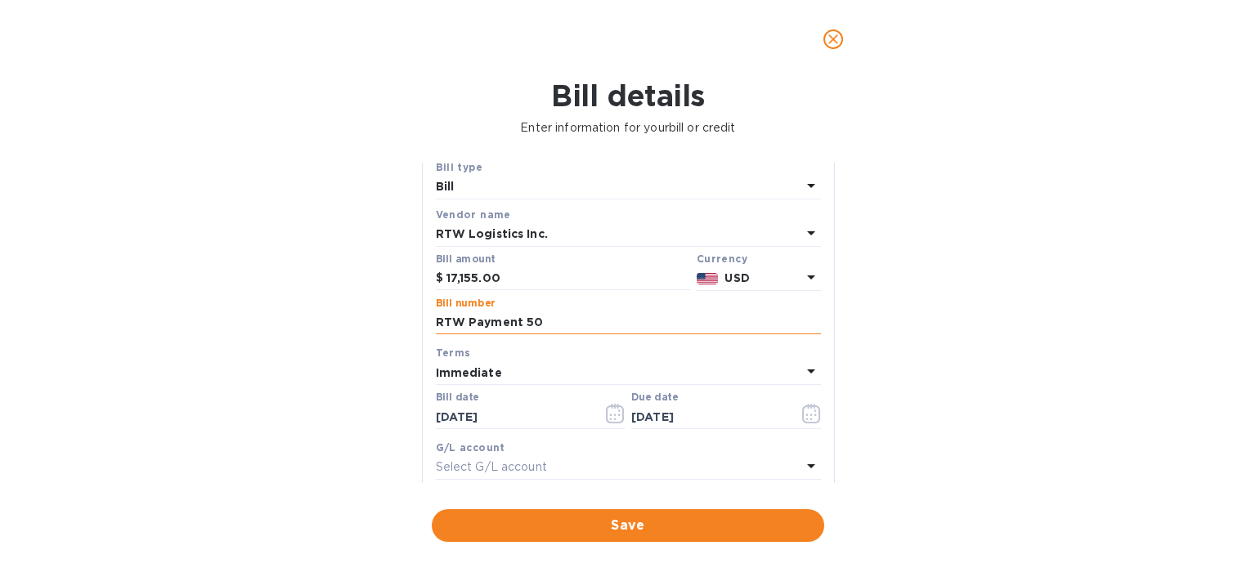
click at [535, 323] on input "RTW Payment 50" at bounding box center [628, 323] width 385 height 25
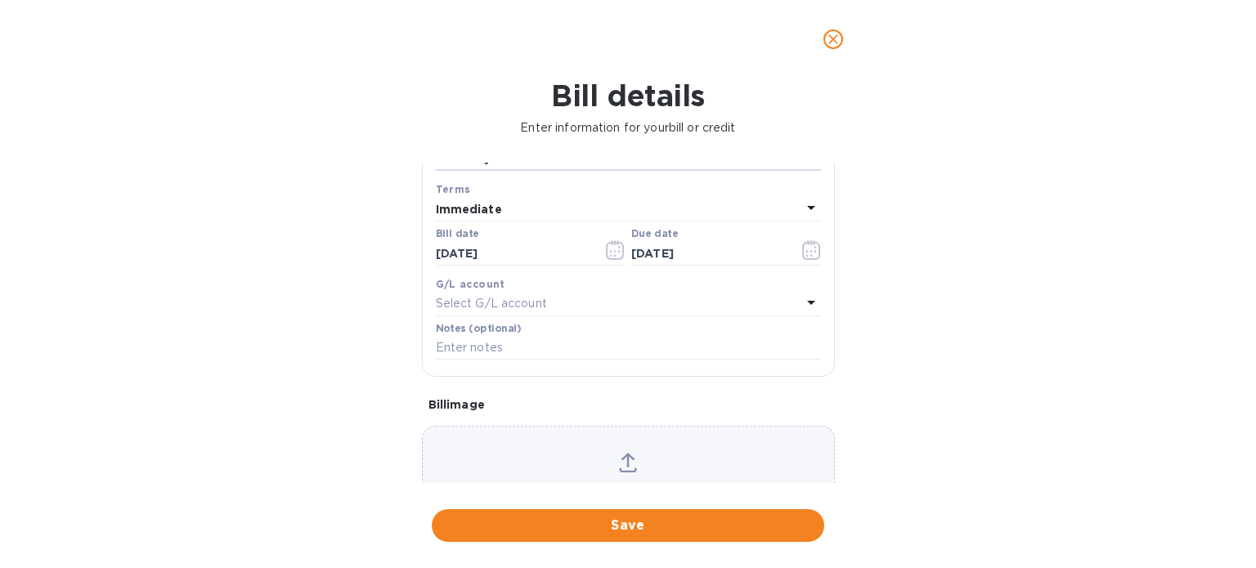
scroll to position [293, 0]
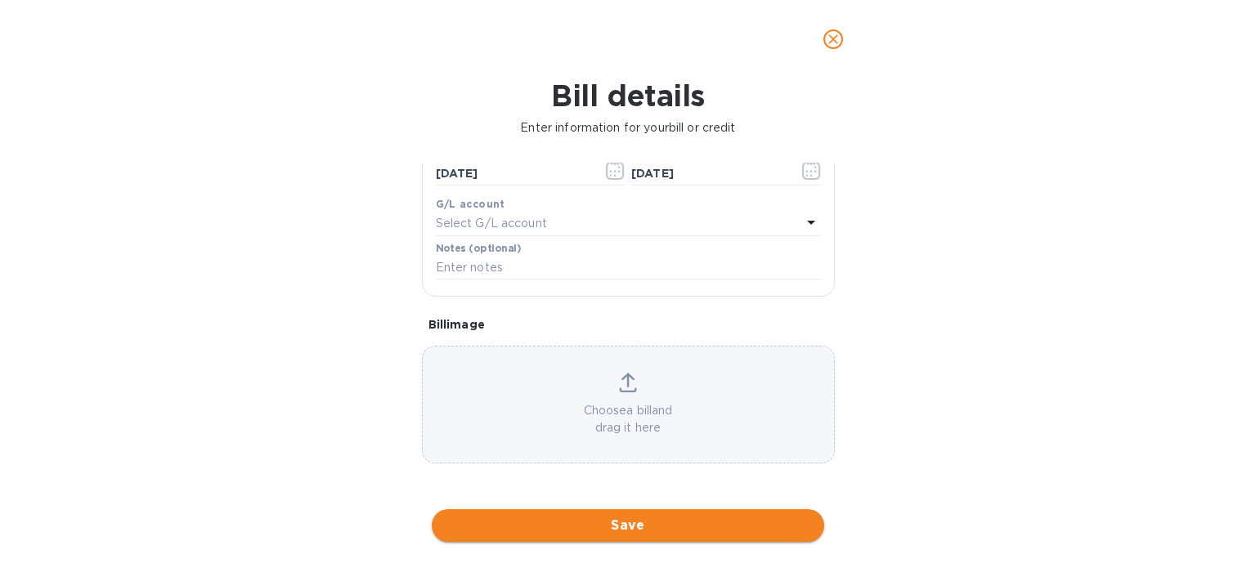
click at [592, 515] on button "Save" at bounding box center [628, 525] width 392 height 33
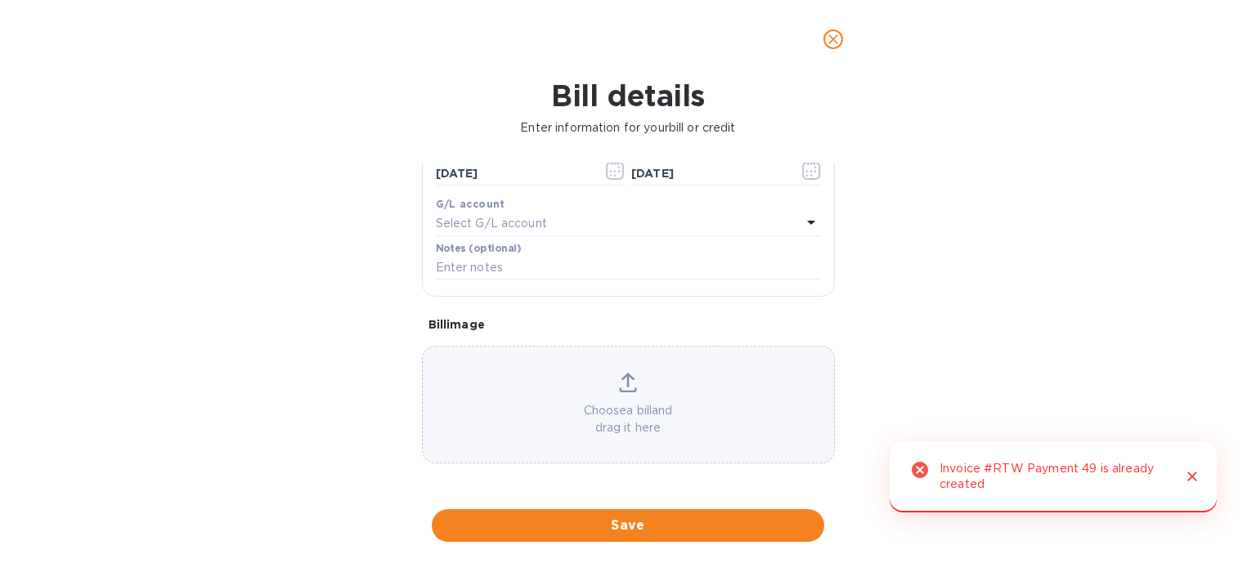
scroll to position [130, 0]
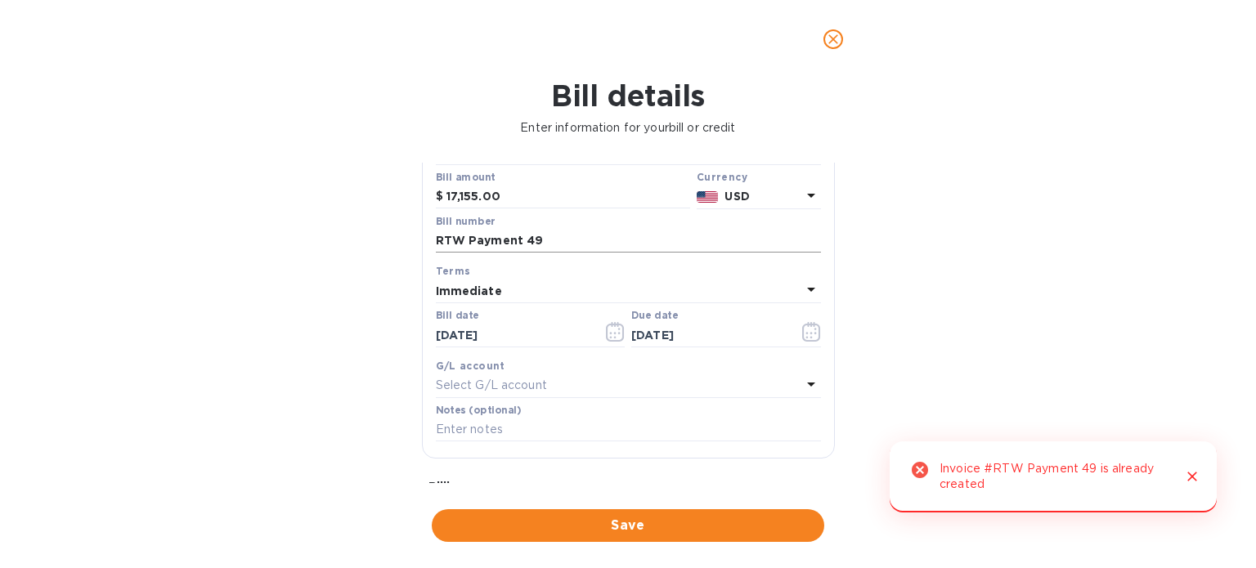
click at [538, 244] on input "RTW Payment 49" at bounding box center [628, 241] width 385 height 25
type input "RTW Payment 49B"
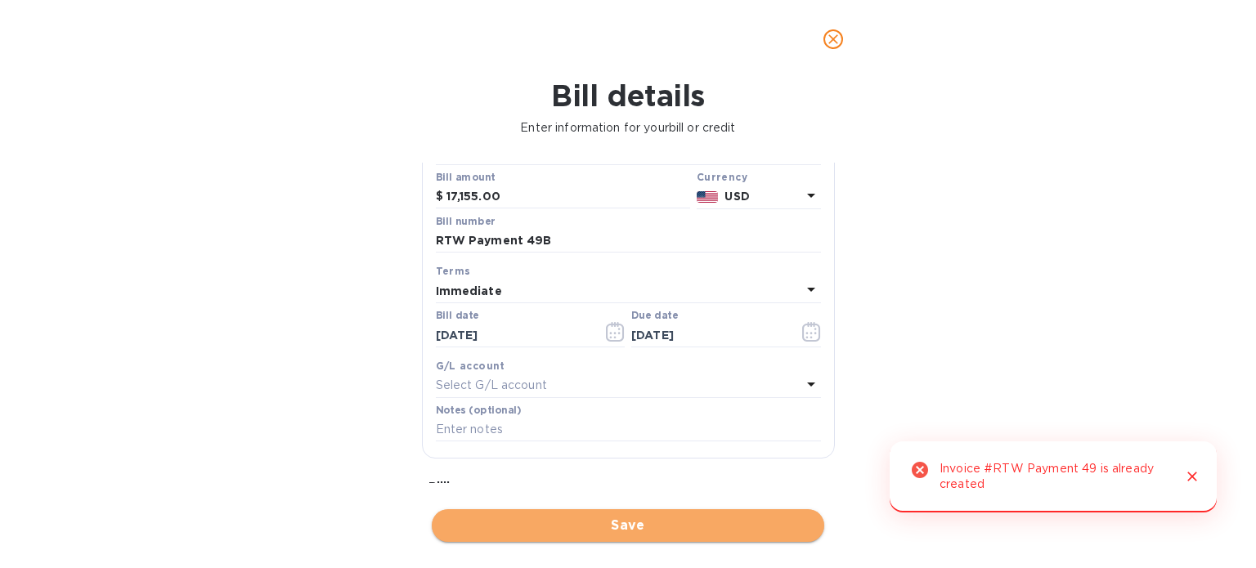
click at [612, 528] on span "Save" at bounding box center [628, 526] width 366 height 20
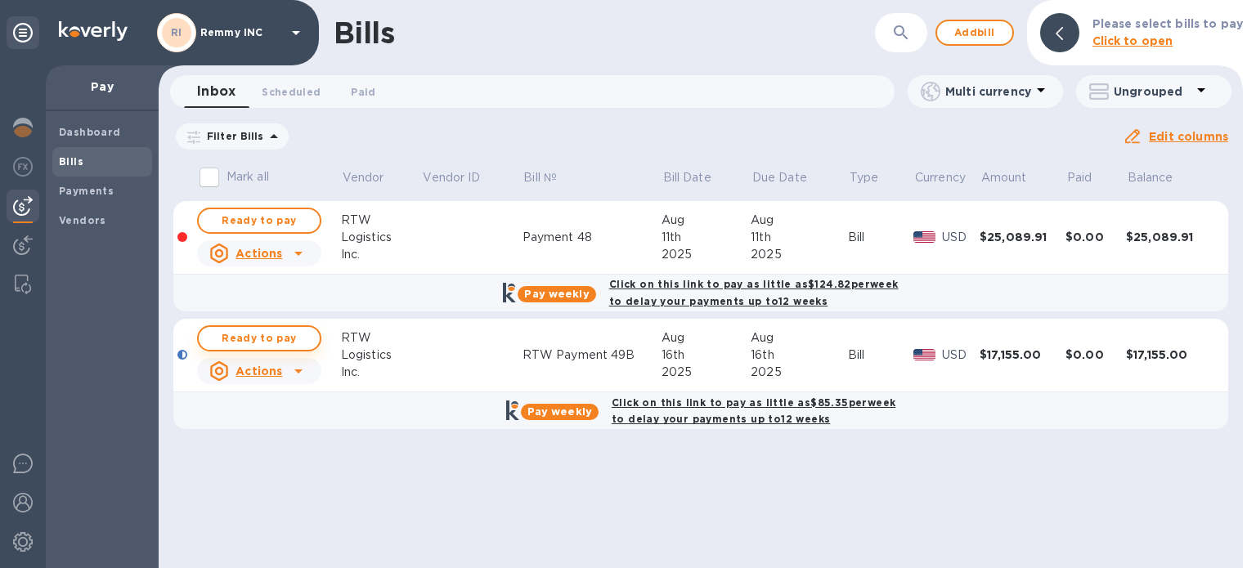
click at [264, 329] on span "Ready to pay" at bounding box center [259, 339] width 95 height 20
click at [275, 342] on span "Ready to pay" at bounding box center [259, 339] width 95 height 20
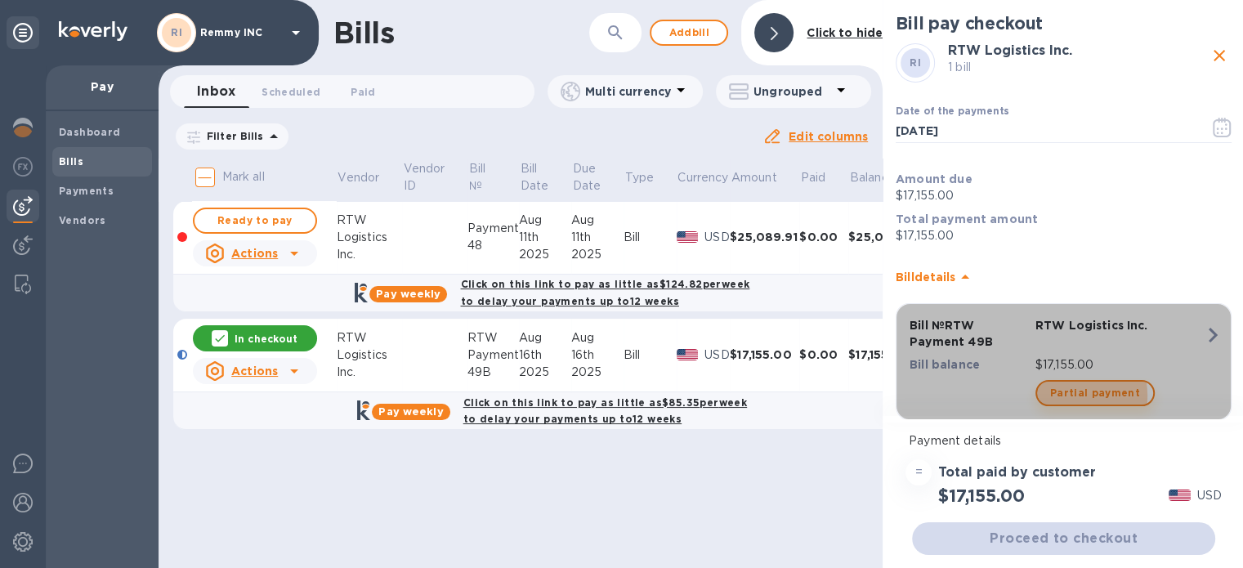
click at [1068, 396] on span "Partial payment" at bounding box center [1096, 393] width 90 height 20
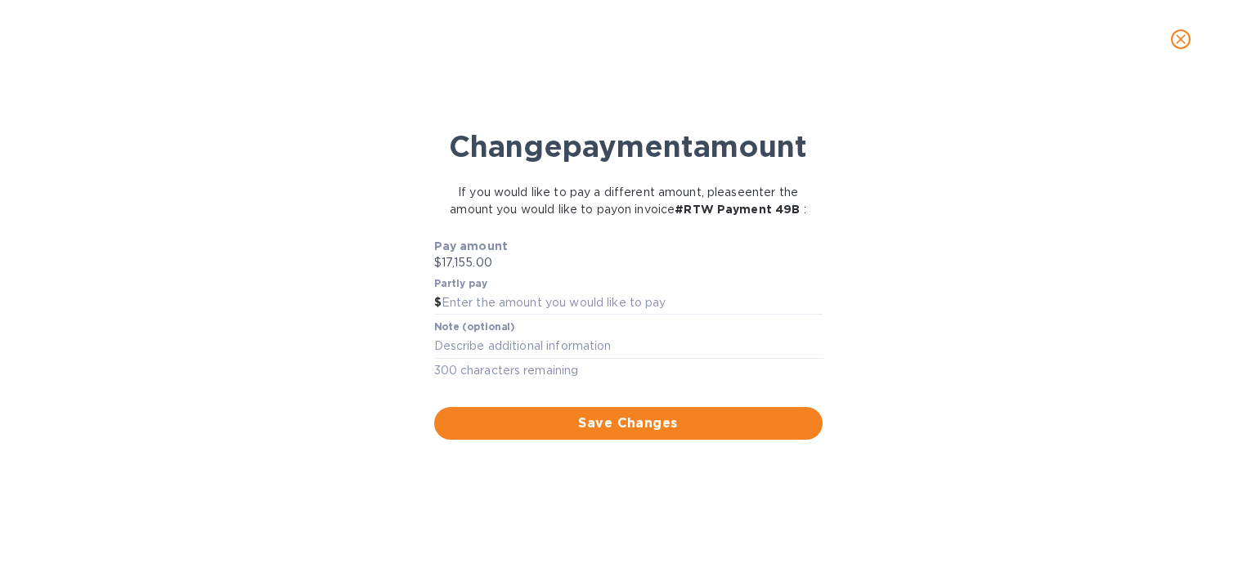
click at [1177, 38] on icon "close" at bounding box center [1180, 39] width 16 height 16
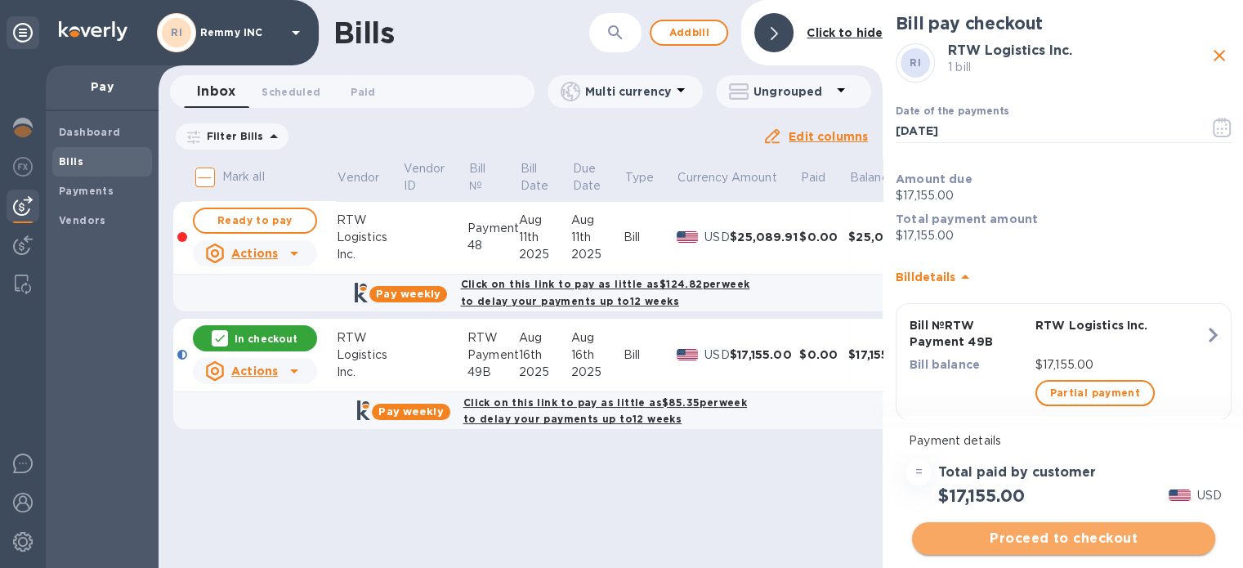
click at [1064, 532] on span "Proceed to checkout" at bounding box center [1063, 539] width 277 height 20
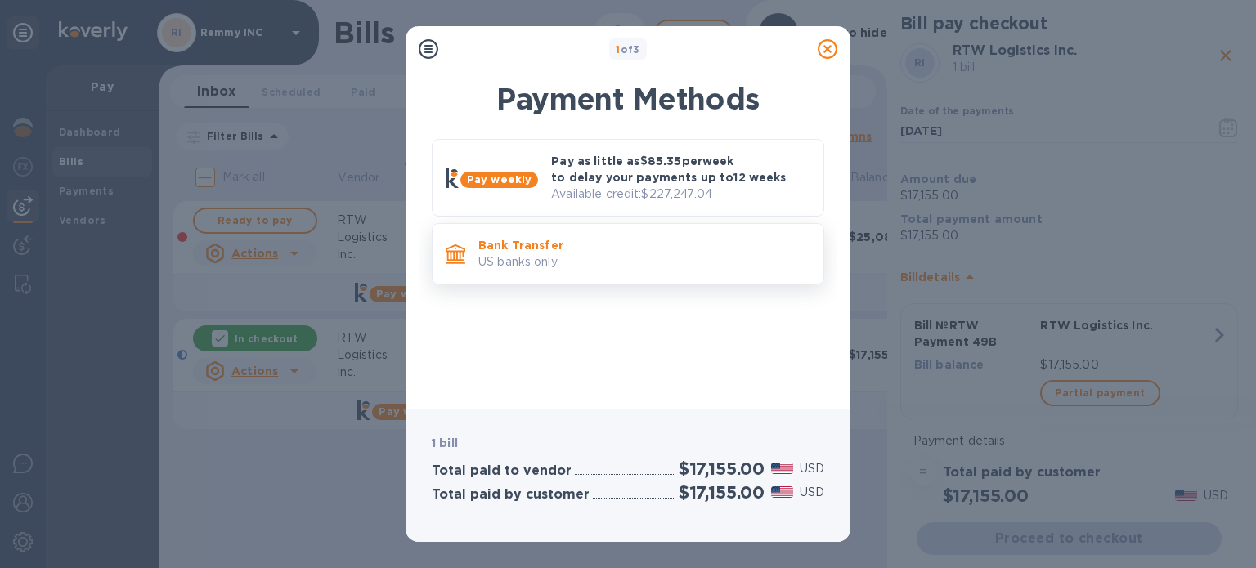
click at [596, 258] on p "US banks only." at bounding box center [644, 261] width 332 height 17
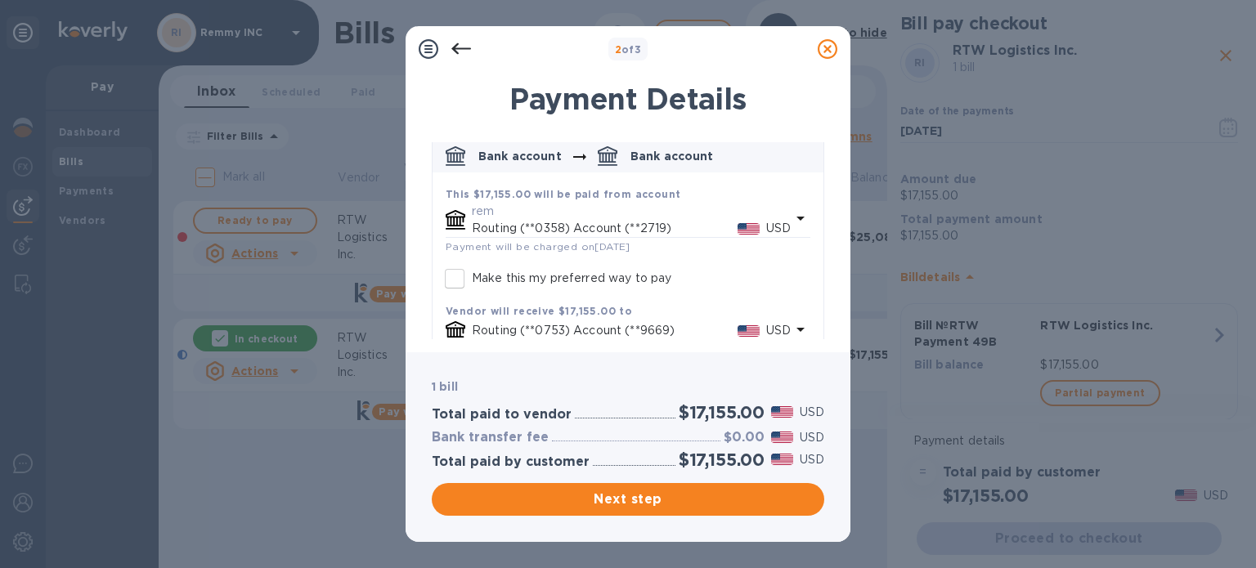
scroll to position [118, 0]
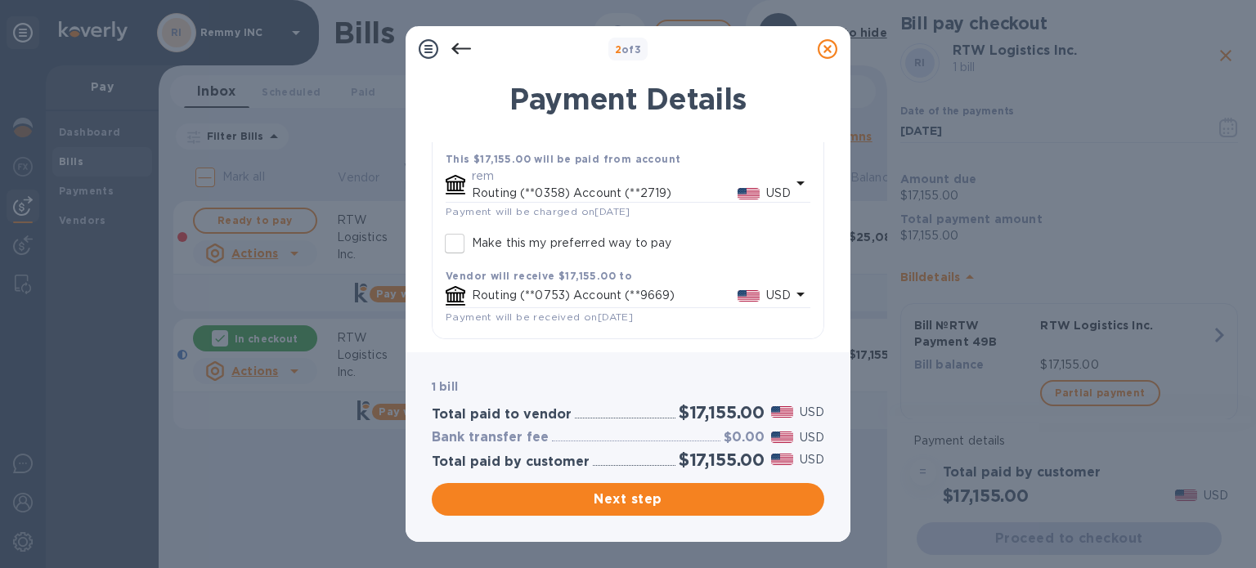
click at [825, 52] on icon at bounding box center [828, 49] width 20 height 20
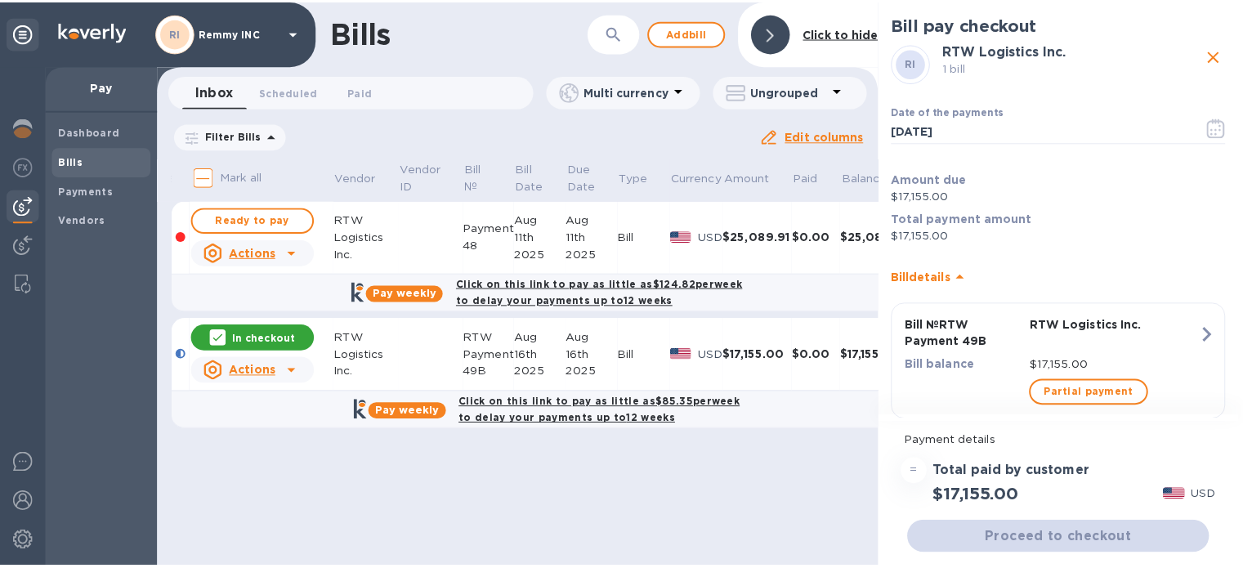
scroll to position [106, 0]
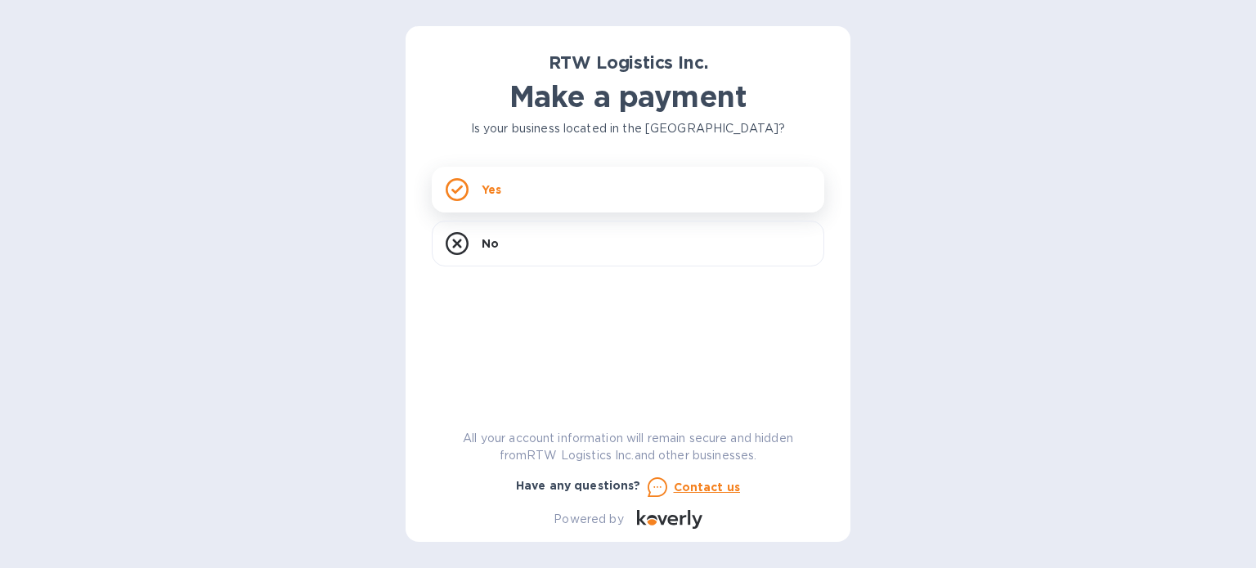
click at [556, 192] on div "Yes" at bounding box center [628, 190] width 392 height 46
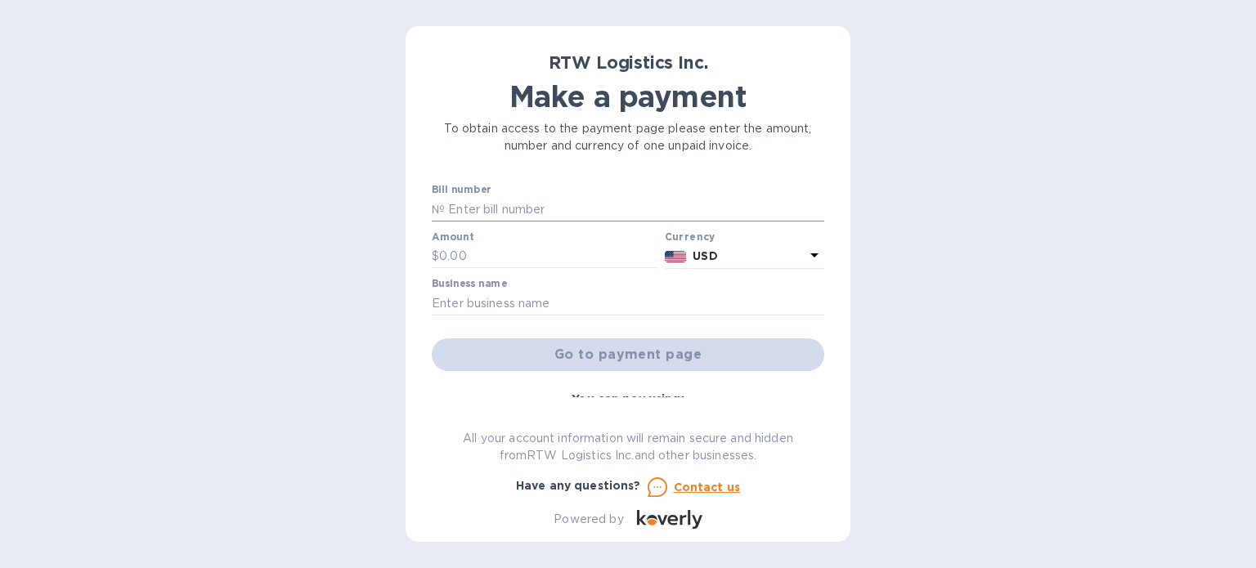
click at [486, 215] on input "text" at bounding box center [634, 209] width 379 height 25
type input "RTW Payment 49B"
click at [513, 253] on input "text" at bounding box center [548, 256] width 219 height 25
paste input "17,155.00"
type input "17,155.00"
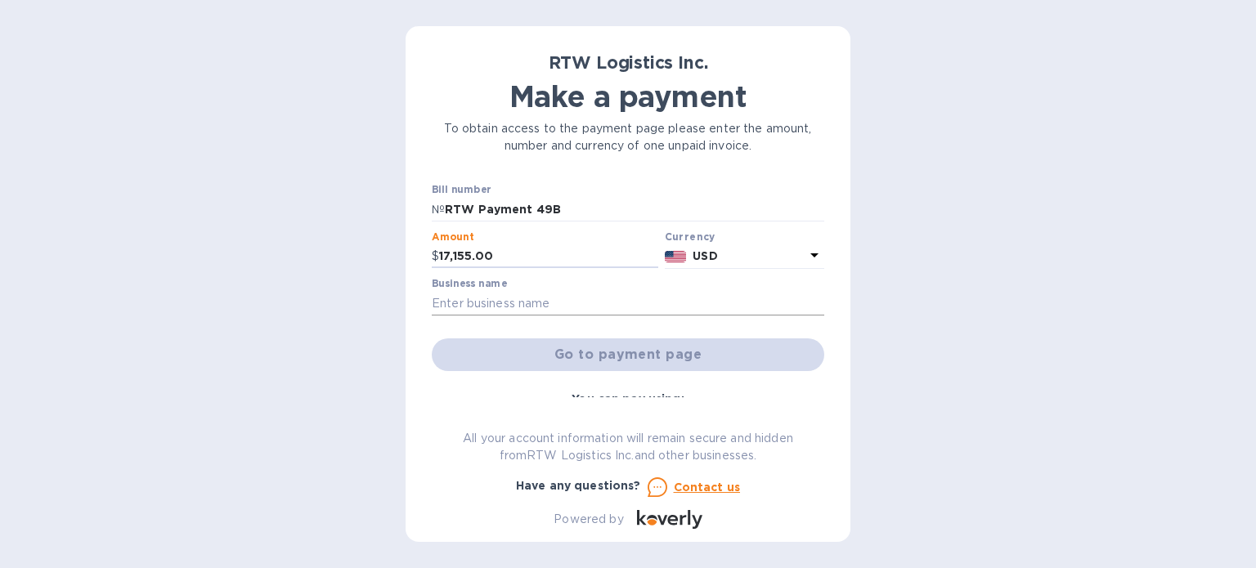
click at [542, 299] on input "text" at bounding box center [628, 303] width 392 height 25
type input "Remmy INC"
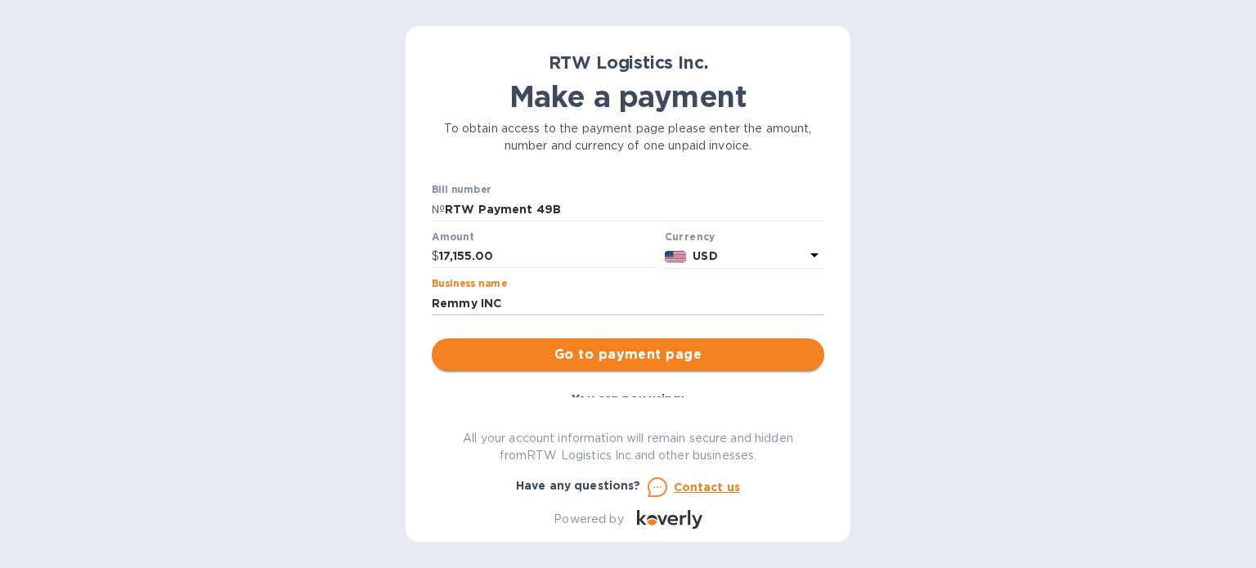
click at [576, 349] on span "Go to payment page" at bounding box center [628, 355] width 366 height 20
